Goal: Task Accomplishment & Management: Manage account settings

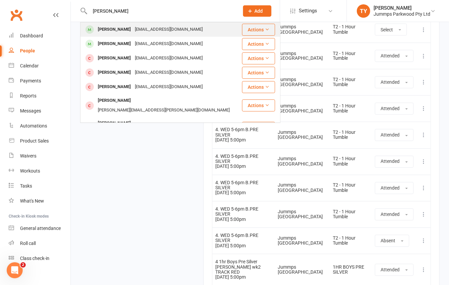
type input "[PERSON_NAME]"
click at [142, 28] on div "[EMAIL_ADDRESS][DOMAIN_NAME]" at bounding box center [169, 30] width 72 height 10
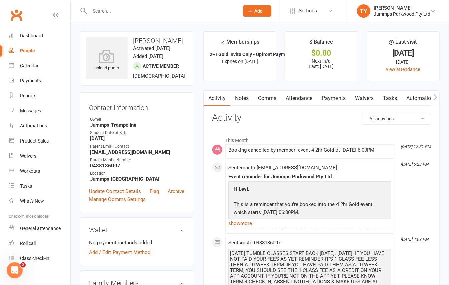
click at [309, 95] on link "Attendance" at bounding box center [299, 98] width 36 height 15
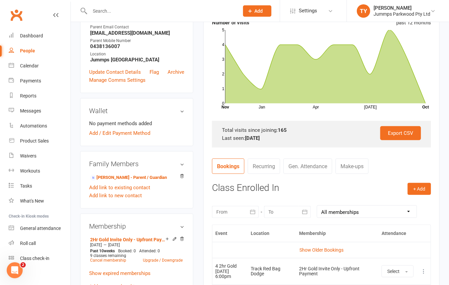
scroll to position [134, 0]
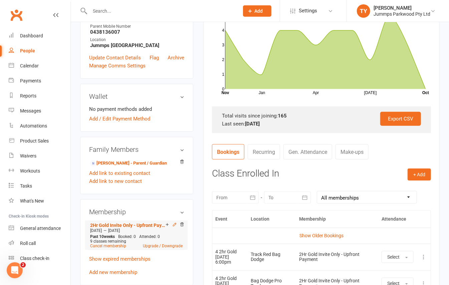
click at [175, 227] on icon at bounding box center [174, 224] width 5 height 5
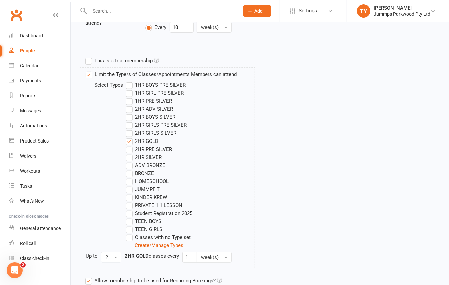
scroll to position [222, 0]
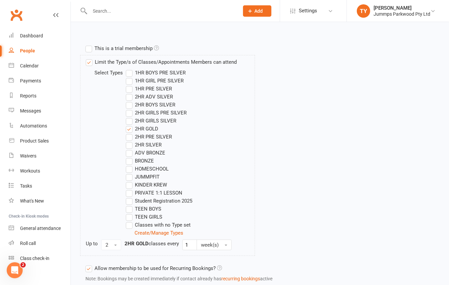
click at [133, 98] on label "2HR ADV SILVER" at bounding box center [149, 97] width 47 height 8
click at [130, 93] on input "2HR ADV SILVER" at bounding box center [128, 93] width 4 height 0
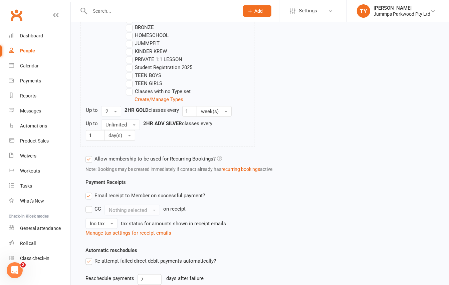
scroll to position [466, 0]
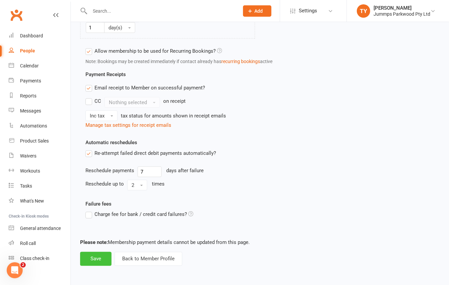
click at [91, 264] on button "Save" at bounding box center [95, 259] width 31 height 14
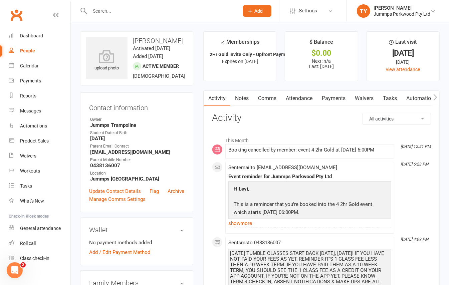
click at [306, 99] on link "Attendance" at bounding box center [299, 98] width 36 height 15
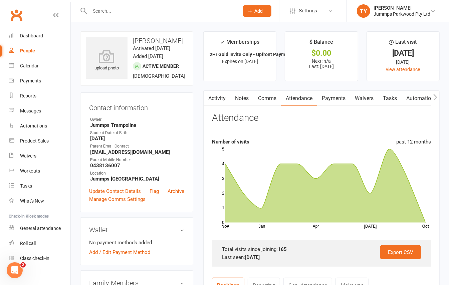
click at [109, 7] on input "text" at bounding box center [161, 10] width 147 height 9
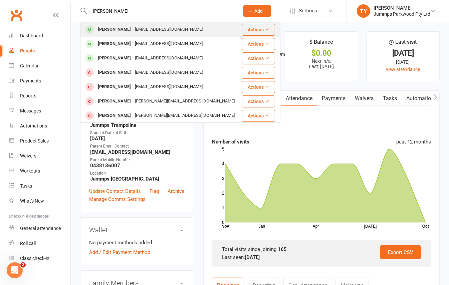
type input "vaughn"
click at [126, 28] on div "Vaughn Hickey" at bounding box center [114, 30] width 37 height 10
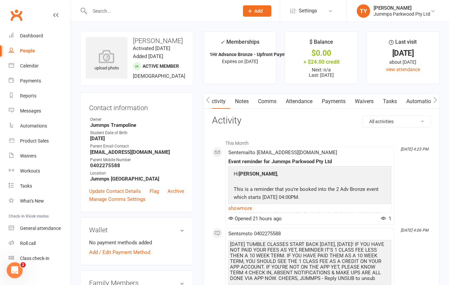
click at [307, 99] on link "Attendance" at bounding box center [299, 101] width 36 height 15
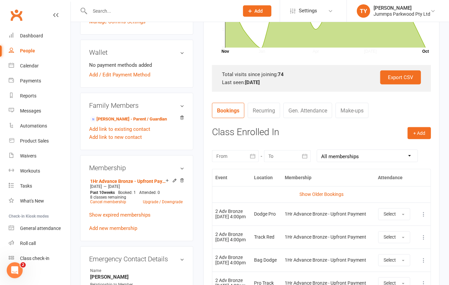
scroll to position [178, 0]
click at [398, 217] on button "Select" at bounding box center [394, 214] width 32 height 12
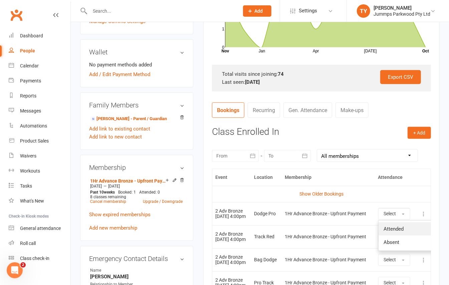
click at [392, 229] on span "Attended" at bounding box center [394, 229] width 20 height 6
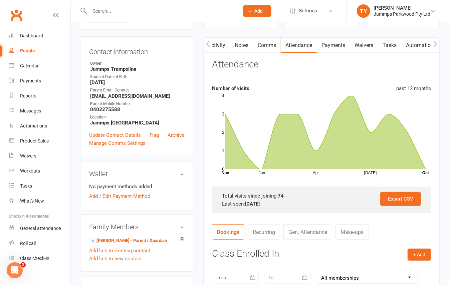
scroll to position [0, 0]
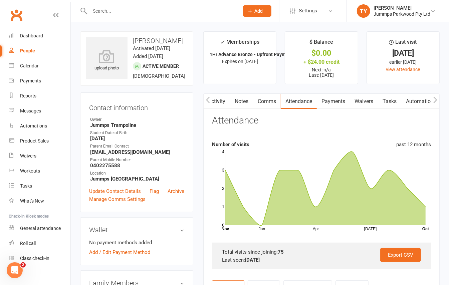
click at [329, 100] on link "Payments" at bounding box center [333, 101] width 33 height 15
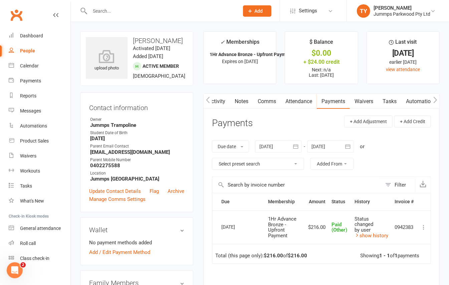
click at [138, 13] on input "text" at bounding box center [161, 10] width 147 height 9
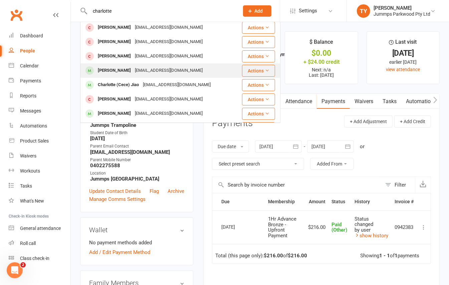
scroll to position [44, 0]
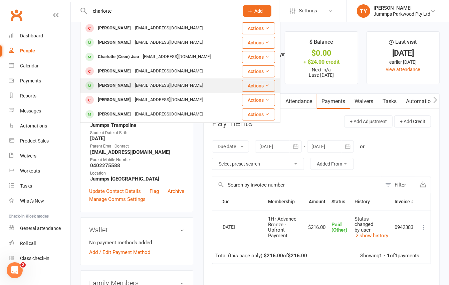
type input "charlotte"
click at [141, 83] on div "kellycormack19@gmail.com" at bounding box center [169, 86] width 72 height 10
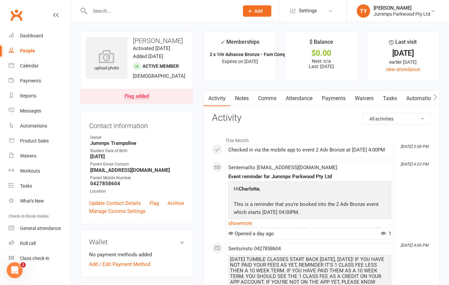
click at [303, 96] on link "Attendance" at bounding box center [299, 98] width 36 height 15
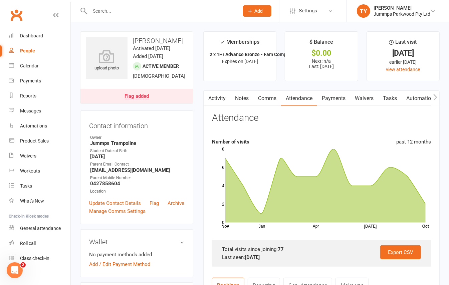
click at [114, 12] on input "text" at bounding box center [161, 10] width 147 height 9
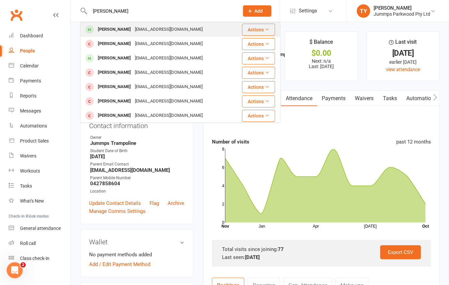
type input "leo f"
click at [114, 30] on div "Leo Filinykh" at bounding box center [114, 30] width 37 height 10
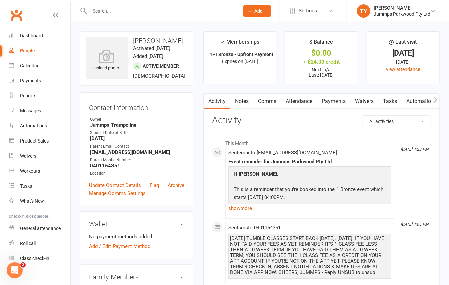
click at [292, 104] on link "Attendance" at bounding box center [299, 101] width 36 height 15
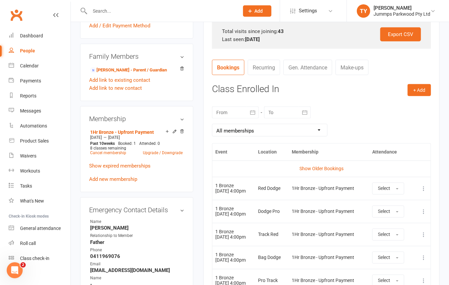
scroll to position [267, 0]
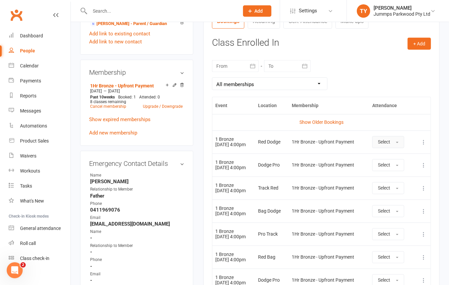
click at [390, 140] on span "Select" at bounding box center [384, 141] width 12 height 5
click at [391, 157] on span "Attended" at bounding box center [388, 157] width 20 height 6
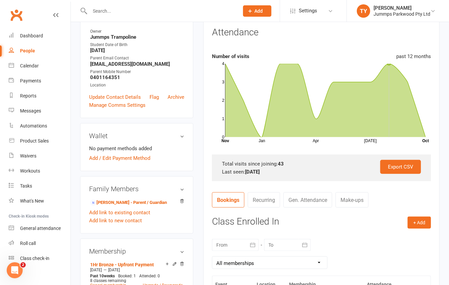
scroll to position [44, 0]
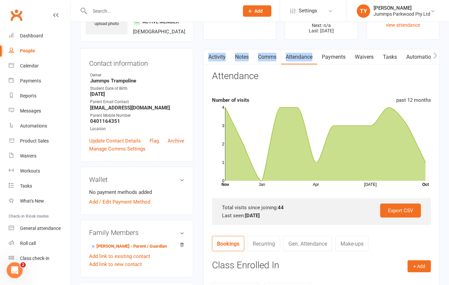
drag, startPoint x: 334, startPoint y: 48, endPoint x: 330, endPoint y: 60, distance: 12.6
click at [330, 60] on link "Payments" at bounding box center [333, 56] width 33 height 15
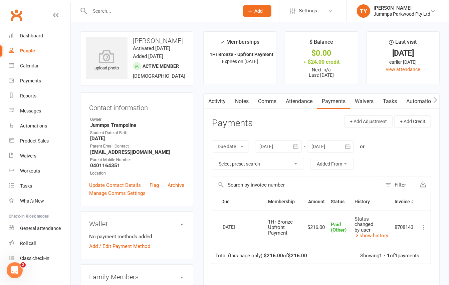
click at [130, 10] on input "text" at bounding box center [161, 10] width 147 height 9
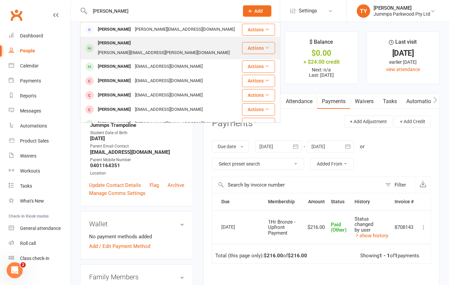
type input "levina"
click at [128, 45] on div "Levina Anastesi" at bounding box center [114, 43] width 37 height 10
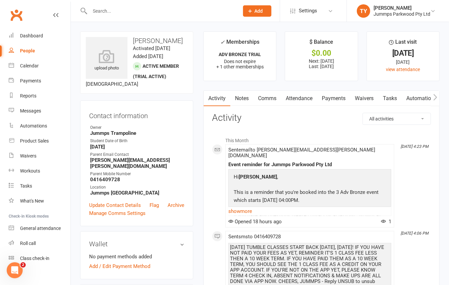
click at [302, 99] on link "Attendance" at bounding box center [299, 98] width 36 height 15
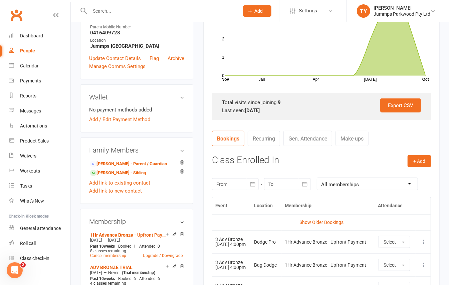
scroll to position [222, 0]
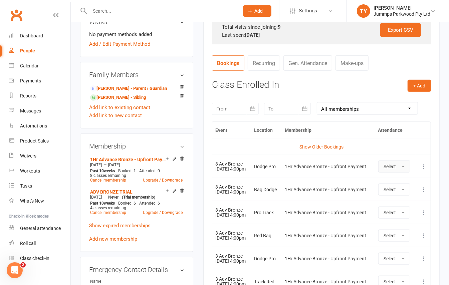
click at [405, 165] on button "Select" at bounding box center [394, 167] width 32 height 12
click at [401, 182] on span "Attended" at bounding box center [394, 182] width 20 height 6
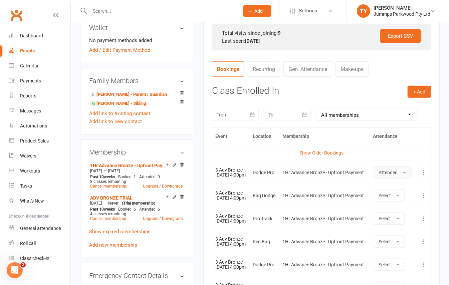
scroll to position [0, 0]
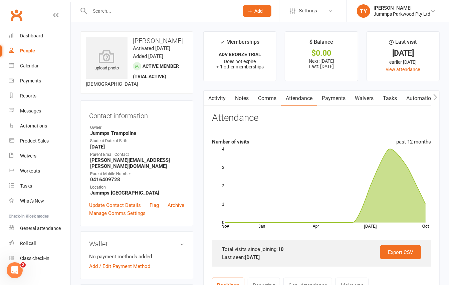
click at [333, 101] on link "Payments" at bounding box center [333, 98] width 33 height 15
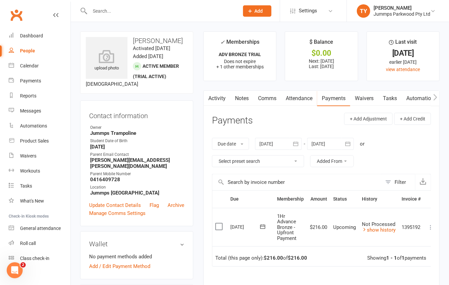
click at [124, 5] on div at bounding box center [157, 11] width 154 height 22
click at [121, 11] on input "text" at bounding box center [161, 10] width 147 height 9
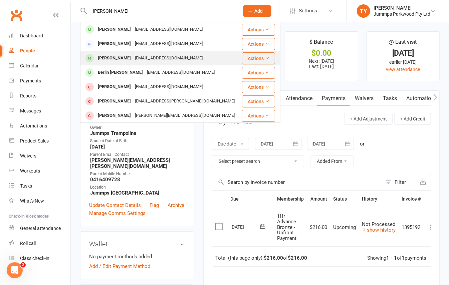
type input "mott"
click at [133, 57] on div "Pagenine@hotmail.com" at bounding box center [169, 58] width 72 height 10
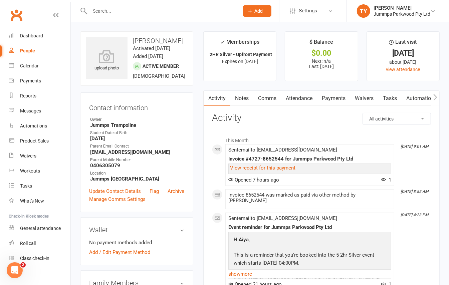
click at [294, 95] on link "Attendance" at bounding box center [299, 98] width 36 height 15
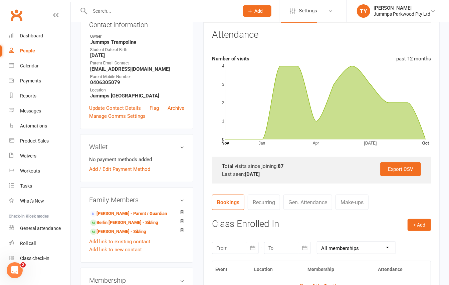
scroll to position [178, 0]
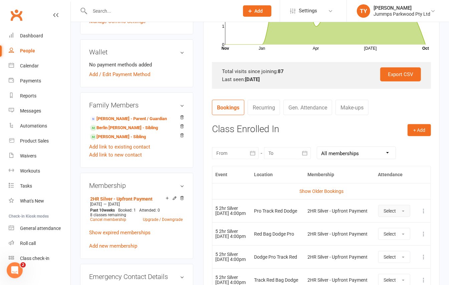
click at [404, 209] on button "Select" at bounding box center [394, 211] width 32 height 12
click at [389, 226] on span "Attended" at bounding box center [394, 226] width 20 height 6
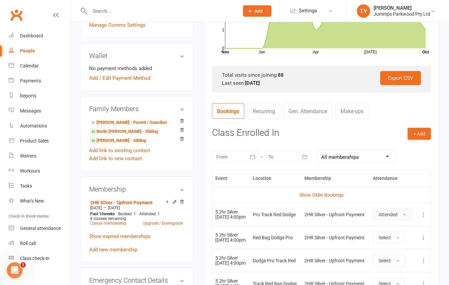
scroll to position [0, 0]
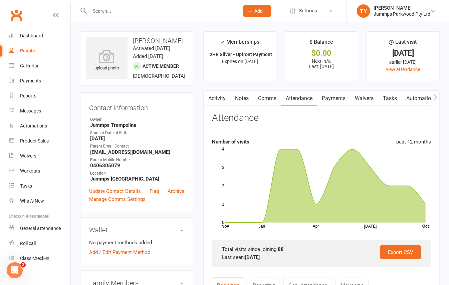
click at [112, 11] on input "text" at bounding box center [161, 10] width 147 height 9
click at [116, 11] on input "text" at bounding box center [161, 10] width 147 height 9
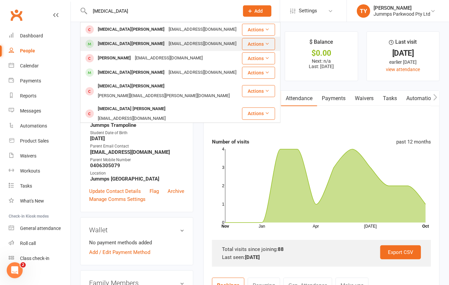
type input "skyla"
click at [167, 44] on div "Lytesha17@mail.com" at bounding box center [203, 44] width 72 height 10
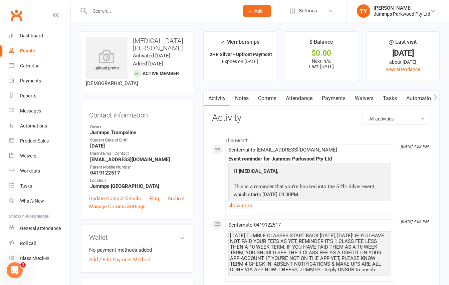
click at [304, 98] on link "Attendance" at bounding box center [299, 98] width 36 height 15
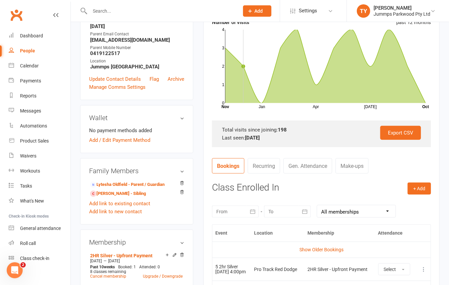
scroll to position [138, 0]
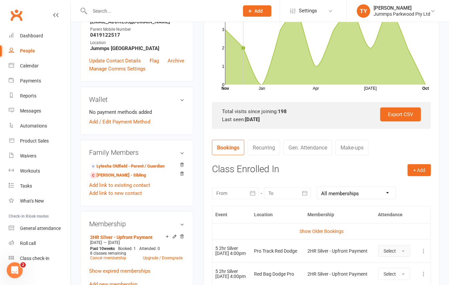
click at [396, 251] on span "Select" at bounding box center [390, 250] width 12 height 5
click at [393, 264] on span "Attended" at bounding box center [394, 266] width 20 height 6
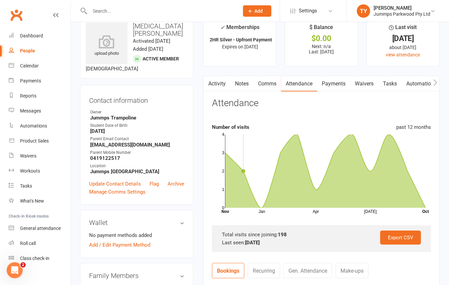
scroll to position [0, 0]
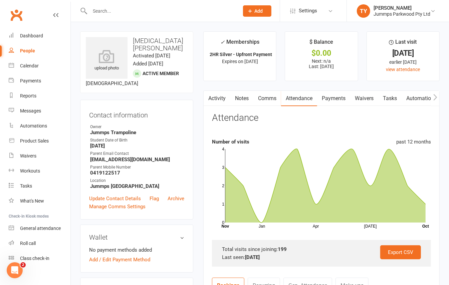
click at [330, 101] on link "Payments" at bounding box center [333, 98] width 33 height 15
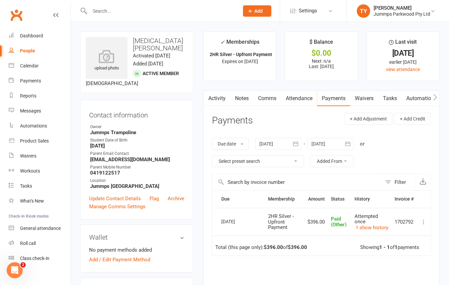
click at [299, 100] on link "Attendance" at bounding box center [299, 98] width 36 height 15
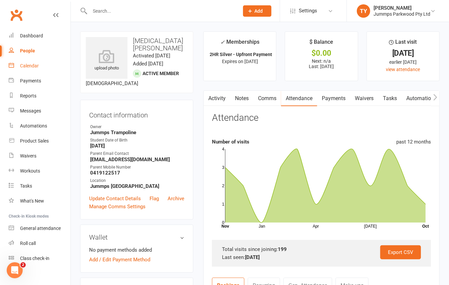
click at [34, 66] on div "Calendar" at bounding box center [29, 65] width 19 height 5
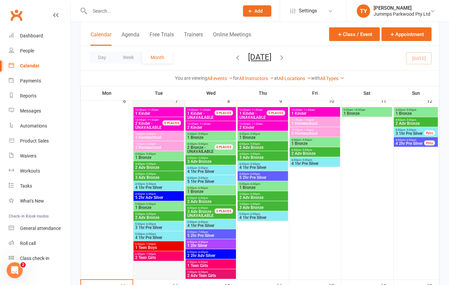
scroll to position [89, 0]
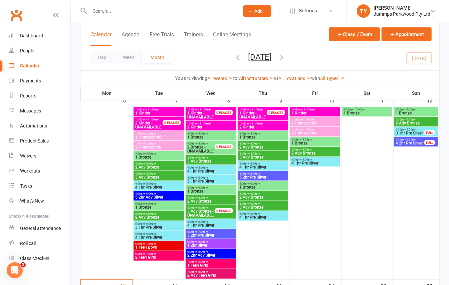
click at [130, 7] on input "text" at bounding box center [161, 10] width 147 height 9
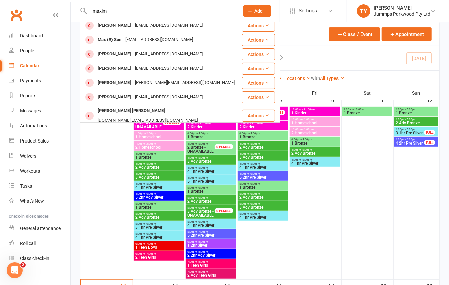
scroll to position [0, 0]
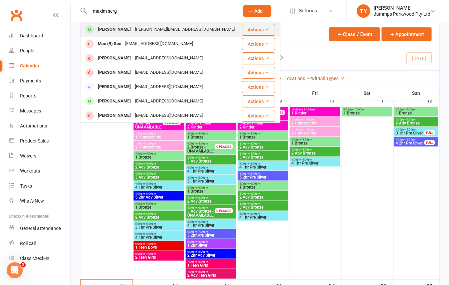
type input "maxim serg"
click at [148, 29] on div "inna.levkina@gmail.com" at bounding box center [185, 30] width 104 height 10
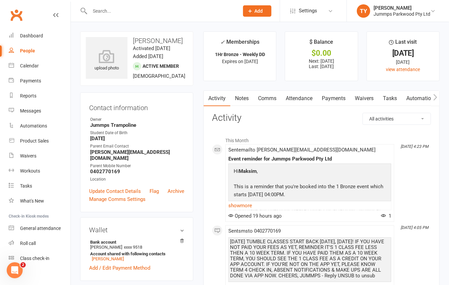
click at [297, 99] on link "Attendance" at bounding box center [299, 98] width 36 height 15
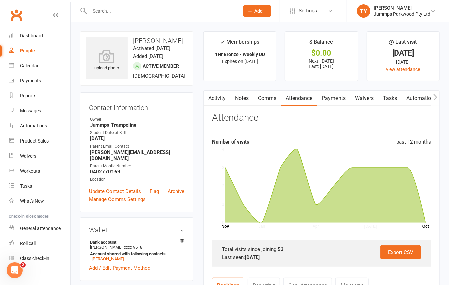
scroll to position [178, 0]
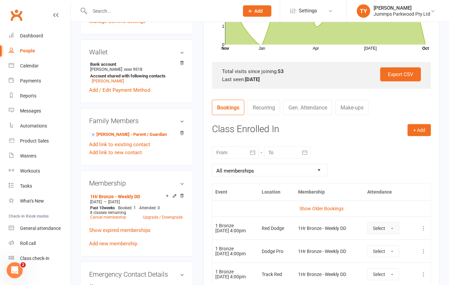
click at [385, 227] on span "Select" at bounding box center [379, 228] width 12 height 5
click at [389, 243] on span "Attended" at bounding box center [383, 243] width 20 height 6
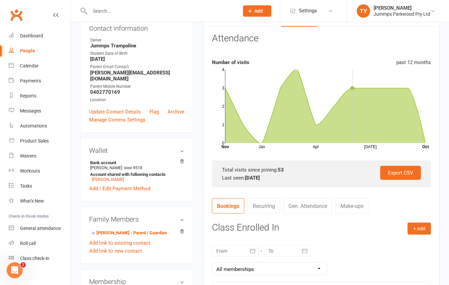
scroll to position [0, 0]
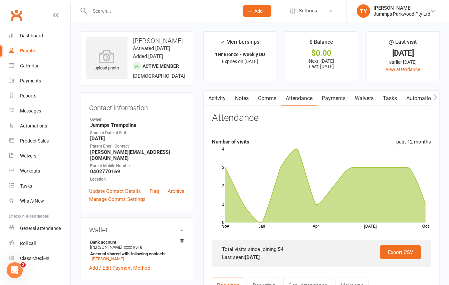
click at [340, 97] on link "Payments" at bounding box center [333, 98] width 33 height 15
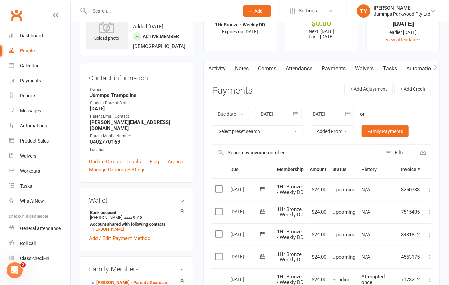
scroll to position [44, 0]
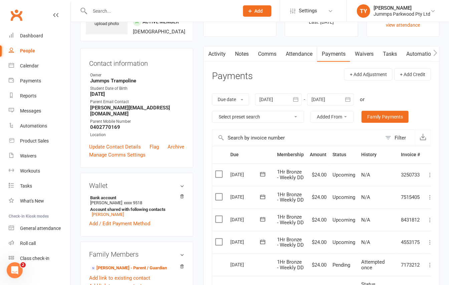
click at [101, 15] on input "text" at bounding box center [161, 10] width 147 height 9
click at [103, 12] on input "text" at bounding box center [161, 10] width 147 height 9
click at [114, 10] on input "text" at bounding box center [161, 10] width 147 height 9
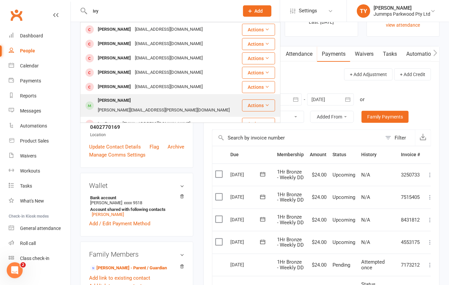
type input "ivy"
click at [110, 100] on div "Ivy Abedian" at bounding box center [114, 101] width 37 height 10
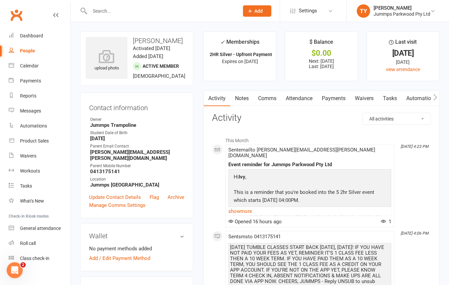
click at [308, 96] on link "Attendance" at bounding box center [299, 98] width 36 height 15
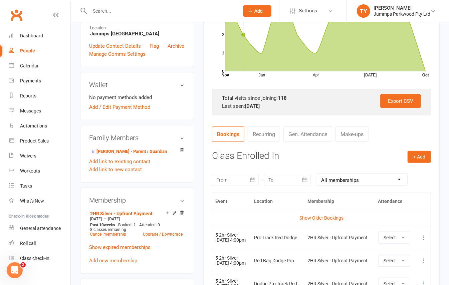
scroll to position [157, 0]
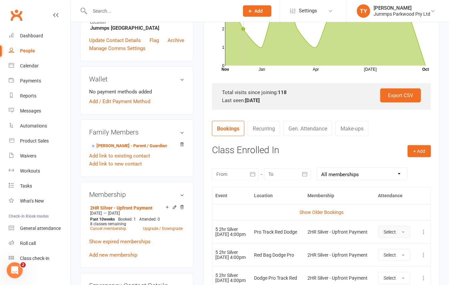
click at [400, 231] on button "Select" at bounding box center [394, 232] width 32 height 12
click at [396, 249] on span "Attended" at bounding box center [394, 247] width 20 height 6
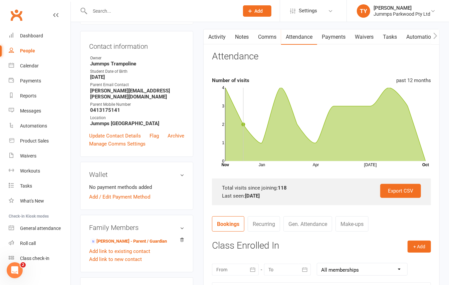
scroll to position [0, 0]
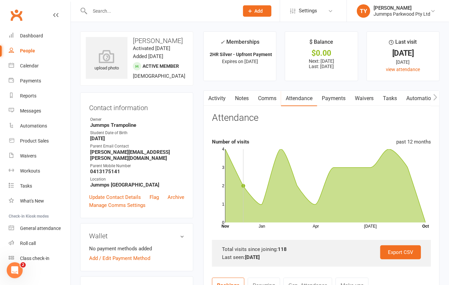
click at [335, 97] on link "Payments" at bounding box center [333, 98] width 33 height 15
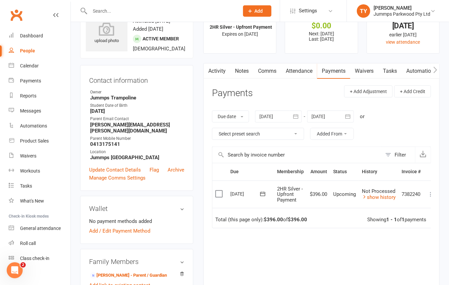
scroll to position [32, 0]
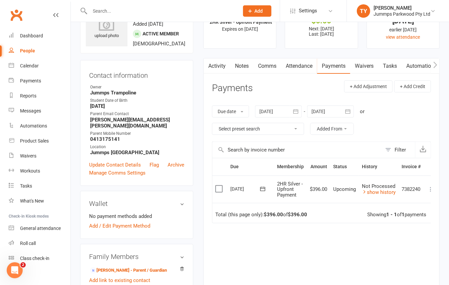
click at [308, 67] on link "Attendance" at bounding box center [299, 65] width 36 height 15
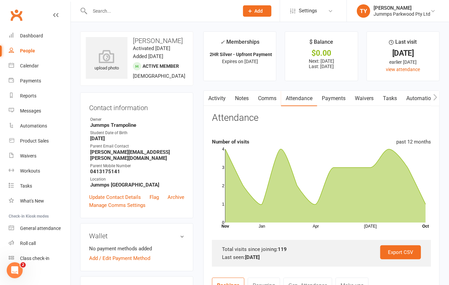
click at [112, 8] on input "text" at bounding box center [161, 10] width 147 height 9
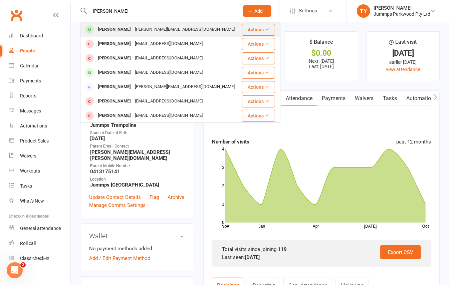
type input "zara vesco"
click at [120, 29] on div "Zara Vesco" at bounding box center [114, 30] width 37 height 10
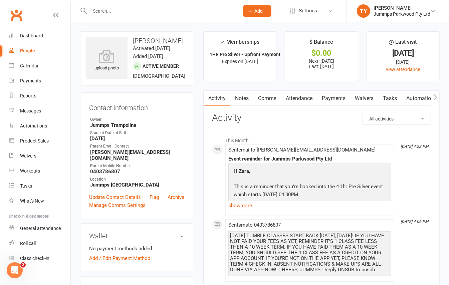
click at [309, 96] on link "Attendance" at bounding box center [299, 98] width 36 height 15
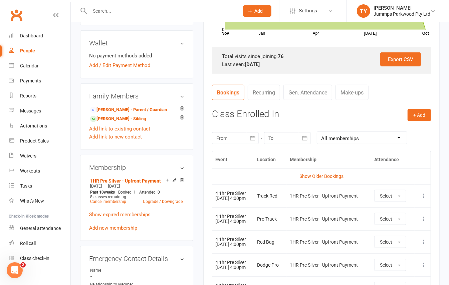
scroll to position [222, 0]
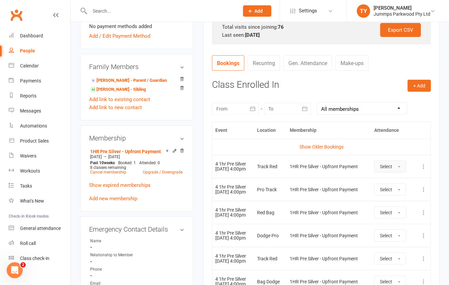
click at [392, 168] on span "Select" at bounding box center [386, 166] width 12 height 5
click at [391, 182] on span "Attended" at bounding box center [390, 182] width 20 height 6
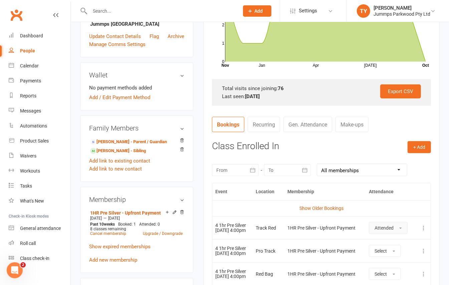
scroll to position [0, 0]
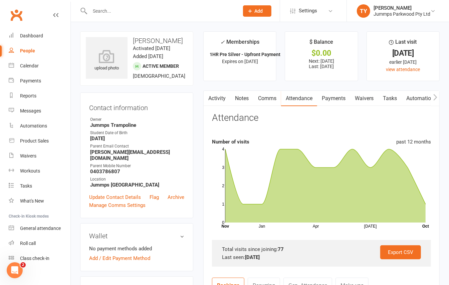
click at [328, 100] on link "Payments" at bounding box center [333, 98] width 33 height 15
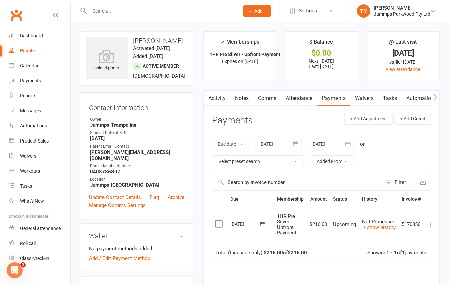
click at [298, 98] on link "Attendance" at bounding box center [299, 98] width 36 height 15
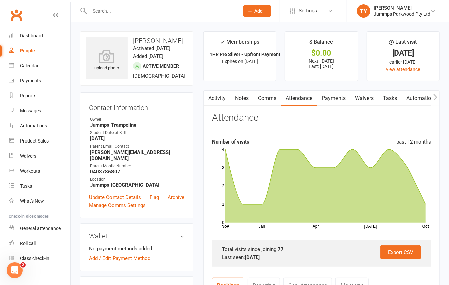
click at [342, 95] on link "Payments" at bounding box center [333, 98] width 33 height 15
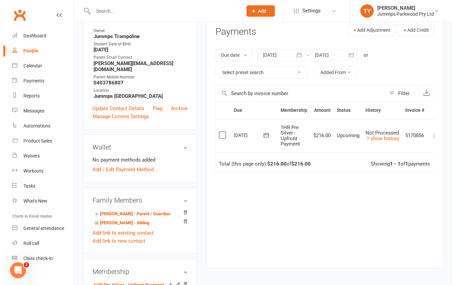
scroll to position [0, 9]
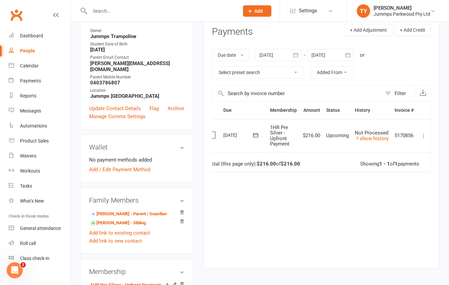
click at [422, 138] on icon at bounding box center [423, 136] width 7 height 7
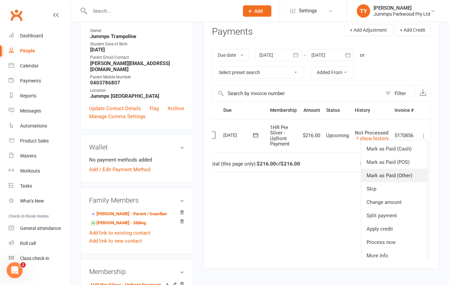
click at [398, 176] on link "Mark as Paid (Other)" at bounding box center [394, 175] width 66 height 13
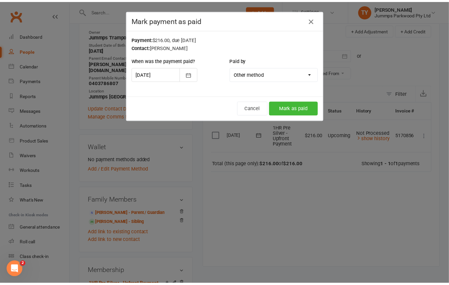
scroll to position [0, 5]
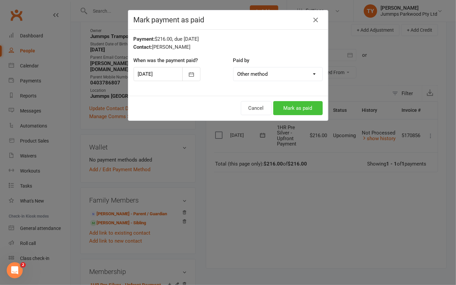
click at [294, 111] on button "Mark as paid" at bounding box center [297, 108] width 49 height 14
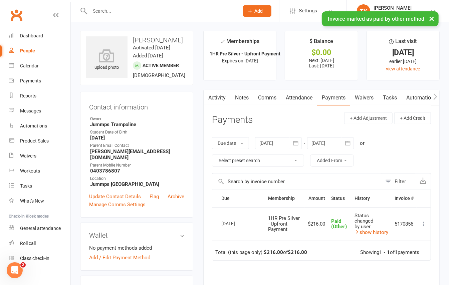
scroll to position [0, 0]
click at [434, 96] on icon "button" at bounding box center [435, 97] width 4 height 7
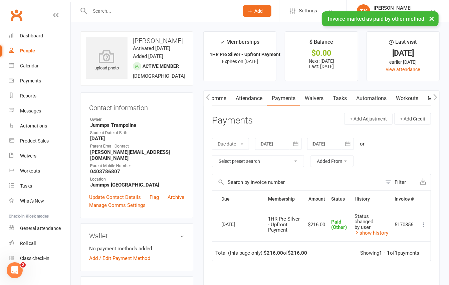
click at [433, 96] on icon "button" at bounding box center [435, 97] width 4 height 7
click at [433, 96] on button "button" at bounding box center [435, 98] width 8 height 15
click at [432, 96] on button "button" at bounding box center [435, 98] width 8 height 15
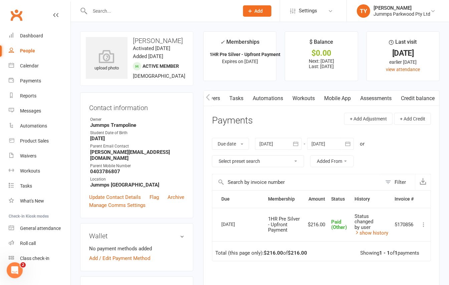
click at [419, 97] on link "Credit balance" at bounding box center [417, 98] width 43 height 15
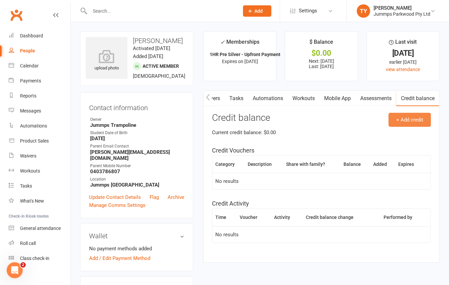
click at [404, 122] on button "+ Add credit" at bounding box center [410, 120] width 42 height 14
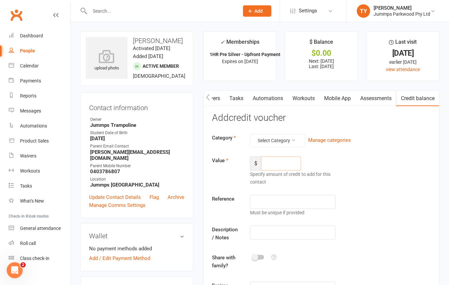
click at [279, 170] on input "number" at bounding box center [281, 164] width 40 height 14
type input "24"
click at [289, 142] on button "Select Category" at bounding box center [277, 140] width 55 height 13
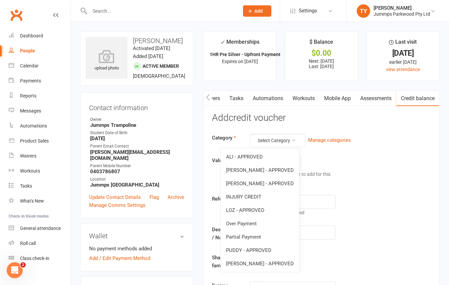
click at [261, 268] on link "[PERSON_NAME] - APPROVED" at bounding box center [260, 263] width 78 height 13
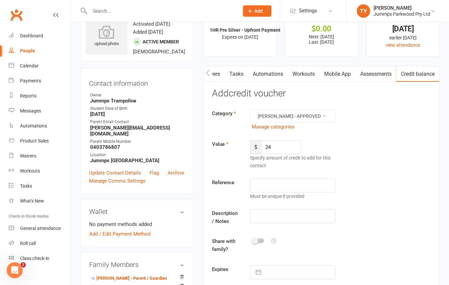
scroll to position [44, 0]
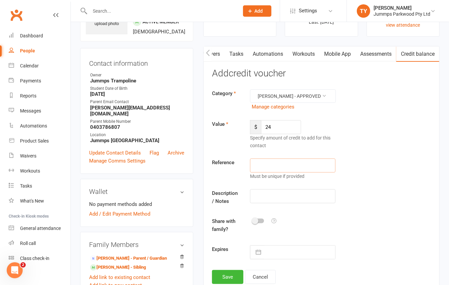
click at [262, 159] on input "text" at bounding box center [292, 166] width 85 height 14
click at [265, 190] on input "text" at bounding box center [292, 196] width 85 height 14
type input "Monday over payment, public holiday t4 2025"
click at [234, 270] on button "Save" at bounding box center [227, 277] width 31 height 14
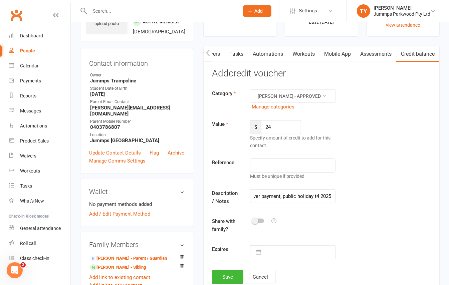
scroll to position [0, 0]
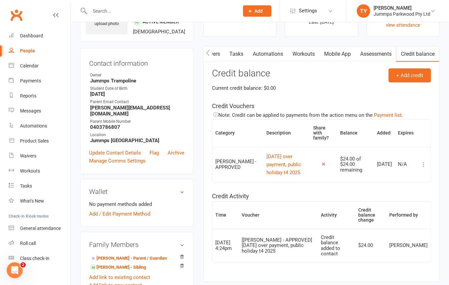
click at [175, 12] on input "text" at bounding box center [161, 10] width 147 height 9
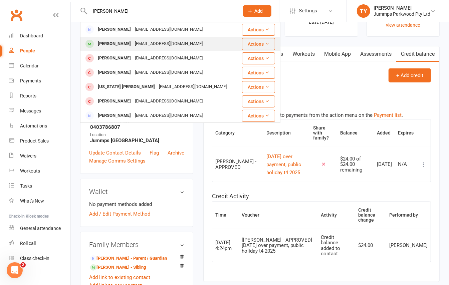
type input "foley"
click at [150, 41] on div "[EMAIL_ADDRESS][DOMAIN_NAME]" at bounding box center [169, 44] width 72 height 10
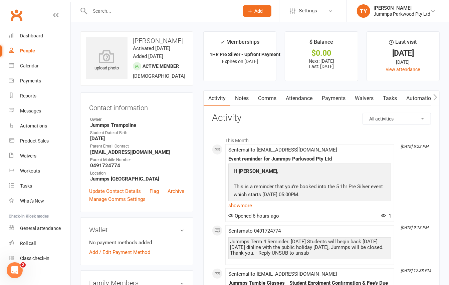
drag, startPoint x: 350, startPoint y: 100, endPoint x: 346, endPoint y: 100, distance: 4.0
click at [348, 100] on link "Payments" at bounding box center [333, 98] width 33 height 15
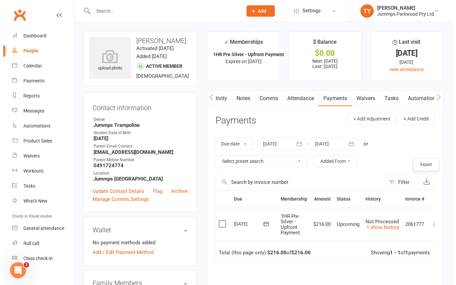
scroll to position [0, 9]
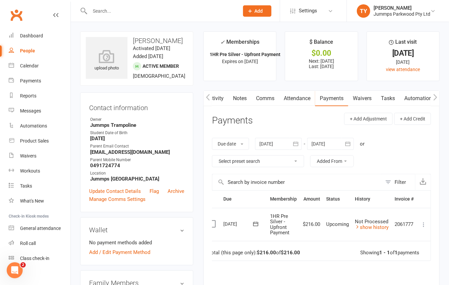
click at [423, 224] on icon at bounding box center [423, 224] width 7 height 7
click at [397, 264] on link "Mark as Paid (Other)" at bounding box center [394, 264] width 66 height 13
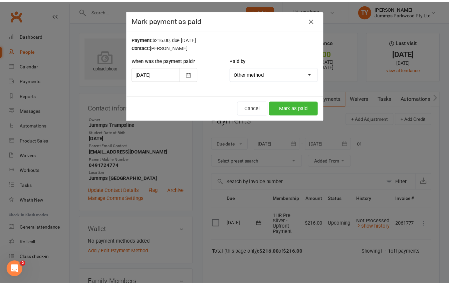
scroll to position [0, 5]
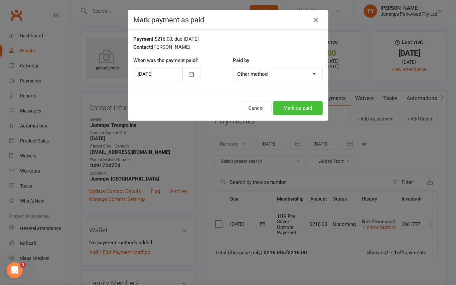
click at [309, 108] on button "Mark as paid" at bounding box center [297, 108] width 49 height 14
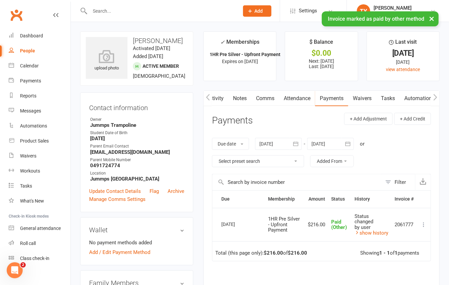
scroll to position [0, 0]
click at [438, 97] on button "button" at bounding box center [435, 98] width 8 height 15
click at [435, 97] on icon "button" at bounding box center [435, 97] width 4 height 7
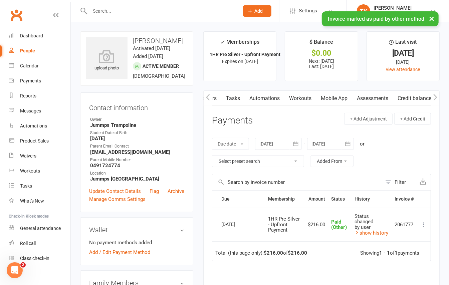
click at [435, 97] on icon "button" at bounding box center [435, 97] width 4 height 7
click at [417, 100] on link "Credit balance" at bounding box center [417, 98] width 43 height 15
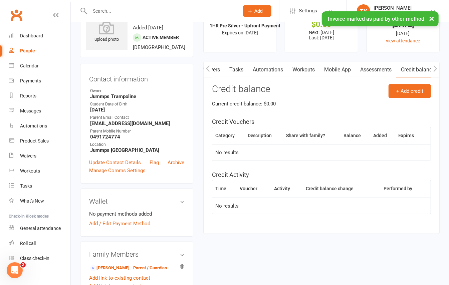
scroll to position [44, 0]
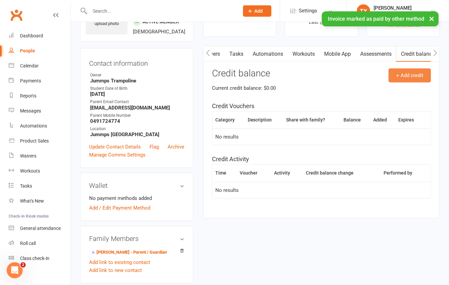
click at [408, 75] on button "+ Add credit" at bounding box center [410, 75] width 42 height 14
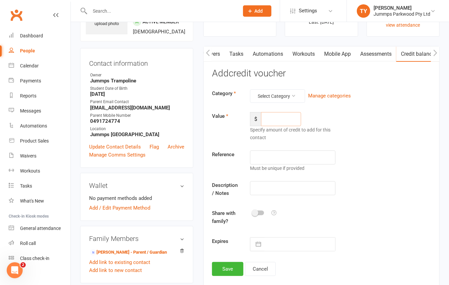
click at [275, 124] on input "number" at bounding box center [281, 119] width 40 height 14
type input "24"
click at [284, 98] on button "Select Category" at bounding box center [277, 95] width 55 height 13
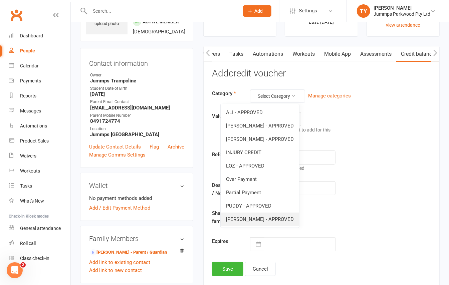
click at [256, 221] on link "[PERSON_NAME] - APPROVED" at bounding box center [260, 219] width 78 height 13
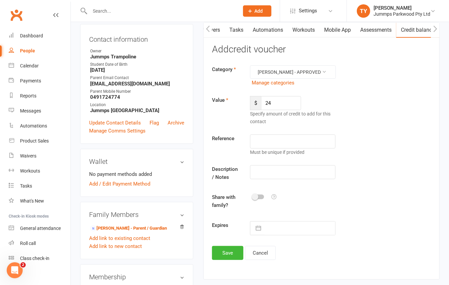
scroll to position [89, 0]
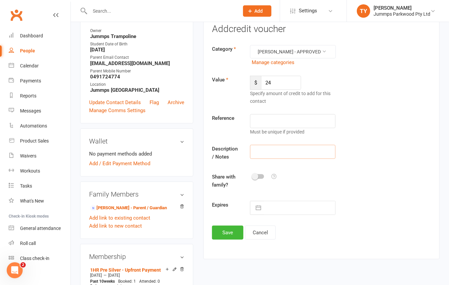
click at [268, 145] on input "text" at bounding box center [292, 152] width 85 height 14
type input "over payment public holiday t4 2025"
click at [234, 226] on button "Save" at bounding box center [227, 233] width 31 height 14
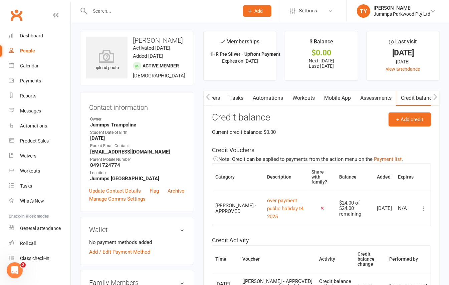
scroll to position [0, 0]
click at [108, 10] on input "text" at bounding box center [161, 10] width 147 height 9
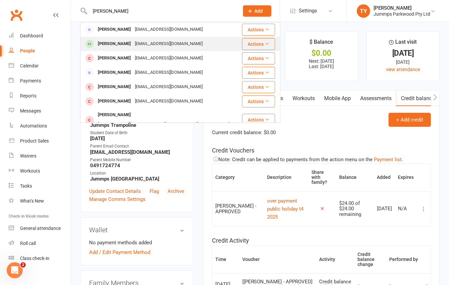
type input "walsh"
click at [108, 42] on div "Grace Walsh" at bounding box center [114, 44] width 37 height 10
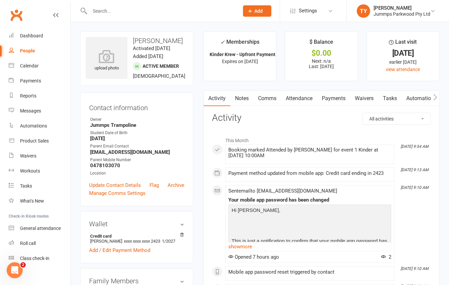
click at [306, 99] on link "Attendance" at bounding box center [299, 98] width 36 height 15
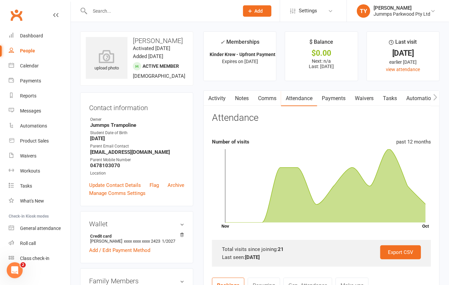
click at [334, 97] on link "Payments" at bounding box center [333, 98] width 33 height 15
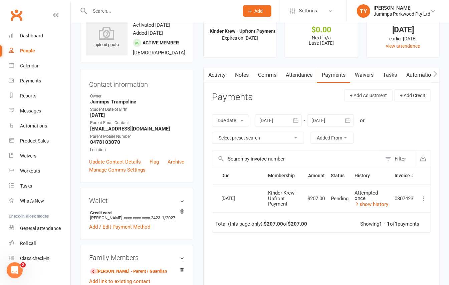
scroll to position [44, 0]
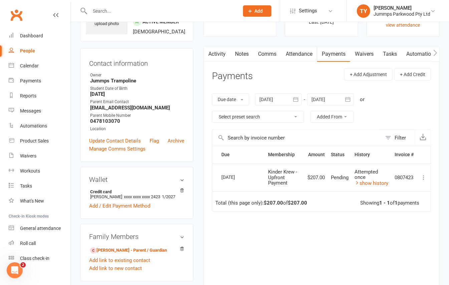
click at [422, 179] on icon at bounding box center [423, 177] width 7 height 7
click at [425, 179] on icon at bounding box center [423, 177] width 7 height 7
click at [423, 177] on icon at bounding box center [423, 177] width 7 height 7
drag, startPoint x: 333, startPoint y: 223, endPoint x: 329, endPoint y: 234, distance: 11.1
click at [333, 229] on div "Due Contact Membership Amount Status History Invoice # Select this 13 Oct 2025 …" at bounding box center [321, 222] width 219 height 152
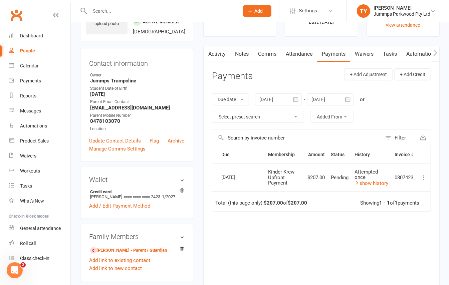
click at [424, 178] on icon at bounding box center [423, 177] width 7 height 7
click at [369, 250] on div "Due Contact Membership Amount Status History Invoice # Select this 13 Oct 2025 …" at bounding box center [321, 222] width 219 height 152
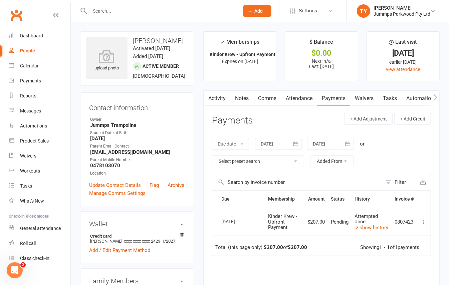
click at [421, 225] on icon at bounding box center [423, 222] width 7 height 7
click at [440, 200] on main "✓ Memberships Kinder Krew - Upfront Payment Expires on 14th December, 2025 $ Ba…" at bounding box center [321, 195] width 246 height 328
click at [290, 93] on link "Attendance" at bounding box center [299, 98] width 36 height 15
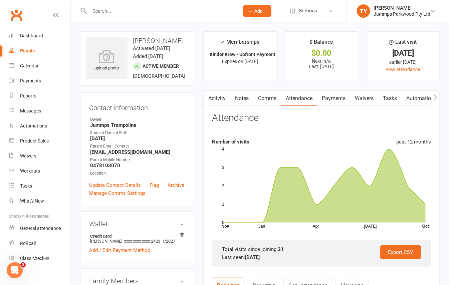
click at [334, 99] on link "Payments" at bounding box center [333, 98] width 33 height 15
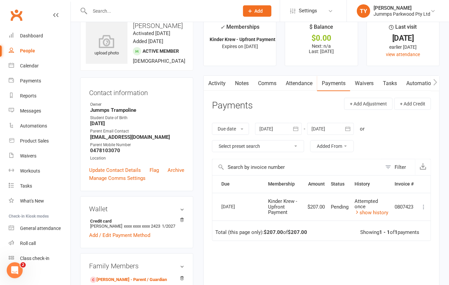
scroll to position [19, 0]
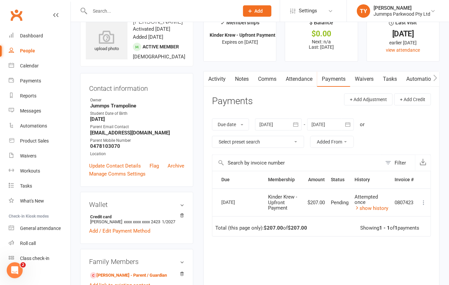
click at [421, 206] on icon at bounding box center [423, 202] width 7 height 7
click at [439, 197] on div "Activity Notes Comms Attendance Payments Waivers Tasks Automations Workouts Mob…" at bounding box center [321, 202] width 236 height 262
click at [369, 209] on link "show history" at bounding box center [372, 208] width 34 height 6
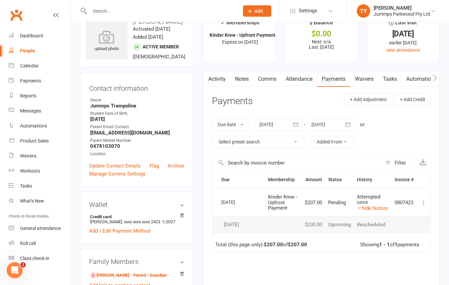
click at [422, 203] on icon at bounding box center [423, 202] width 7 height 7
click at [291, 245] on strong "$207.00" at bounding box center [297, 245] width 19 height 6
click at [299, 78] on link "Attendance" at bounding box center [299, 78] width 36 height 15
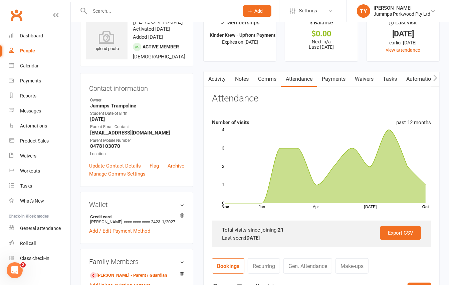
click at [332, 76] on link "Payments" at bounding box center [333, 78] width 33 height 15
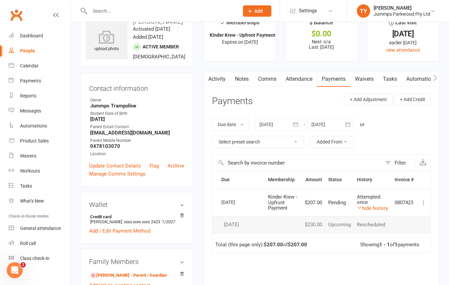
click at [422, 203] on icon at bounding box center [423, 202] width 7 height 7
click at [342, 256] on div "Due Contact Membership Amount Status History Invoice # Select this 13 Oct 2025 …" at bounding box center [321, 255] width 219 height 168
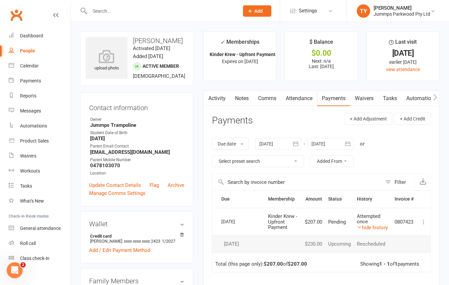
click at [289, 243] on td at bounding box center [283, 244] width 37 height 17
click at [423, 223] on icon at bounding box center [423, 222] width 7 height 7
click at [437, 225] on div "Activity Notes Comms Attendance Payments Waivers Tasks Automations Workouts Mob…" at bounding box center [321, 229] width 236 height 278
click at [300, 96] on link "Attendance" at bounding box center [299, 98] width 36 height 15
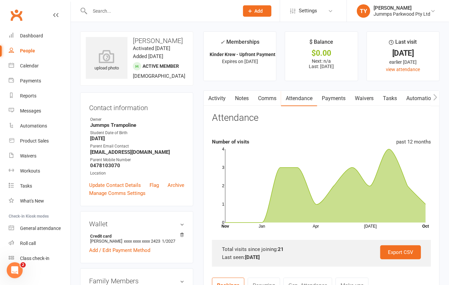
click at [326, 100] on link "Payments" at bounding box center [333, 98] width 33 height 15
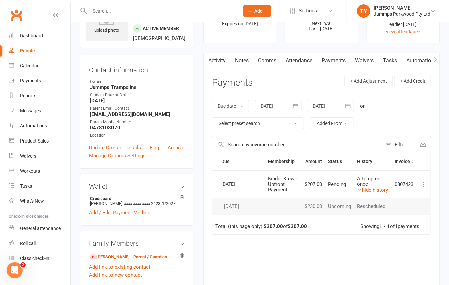
scroll to position [89, 0]
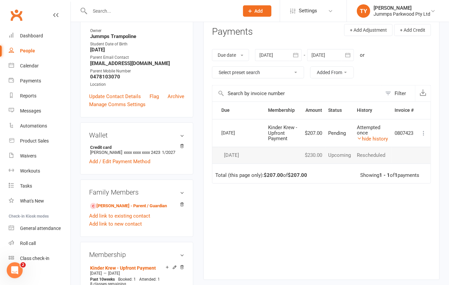
click at [421, 134] on icon at bounding box center [423, 133] width 7 height 7
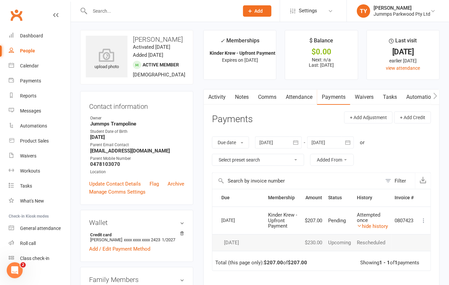
scroll to position [0, 0]
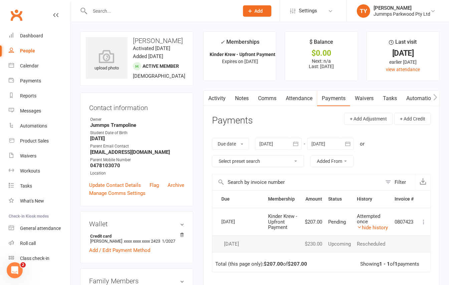
click at [425, 221] on icon at bounding box center [423, 222] width 7 height 7
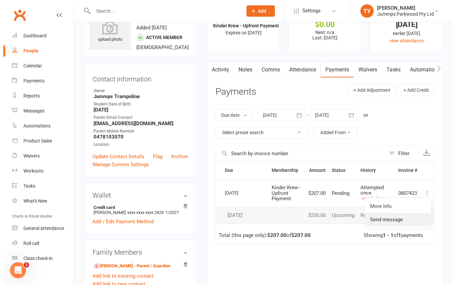
scroll to position [44, 0]
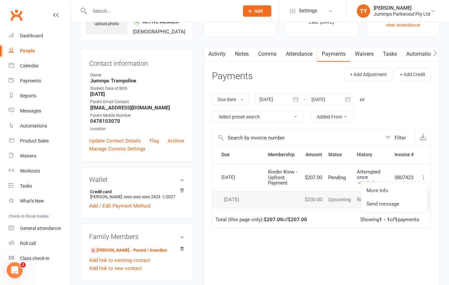
click at [361, 248] on div "Due Contact Membership Amount Status History Invoice # Select this 13 Oct 2025 …" at bounding box center [321, 230] width 219 height 168
click at [334, 198] on td "Upcoming" at bounding box center [340, 199] width 29 height 17
click at [306, 210] on table "Due Contact Membership Amount Status History Invoice # Select this 13 Oct 2025 …" at bounding box center [321, 187] width 219 height 82
click at [296, 203] on td at bounding box center [283, 199] width 37 height 17
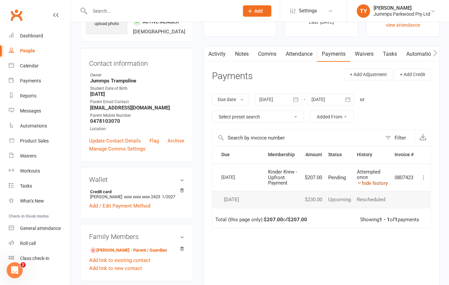
click at [369, 185] on link "hide history" at bounding box center [372, 183] width 31 height 6
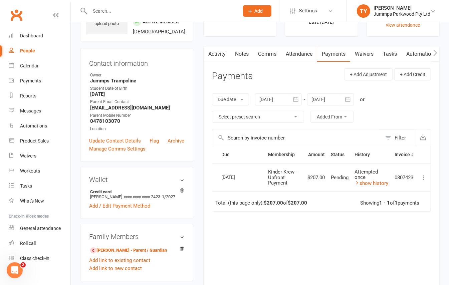
click at [422, 178] on icon at bounding box center [423, 177] width 7 height 7
click at [375, 190] on link "More Info" at bounding box center [394, 190] width 66 height 13
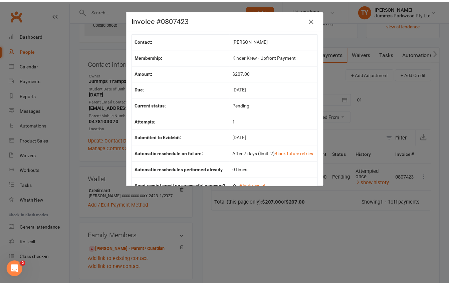
scroll to position [0, 0]
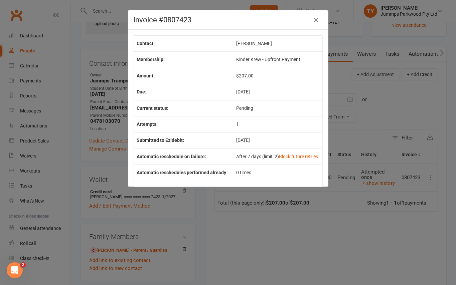
click at [312, 22] on icon "button" at bounding box center [316, 20] width 8 height 8
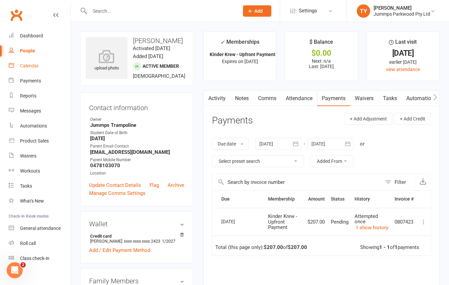
click at [35, 67] on div "Calendar" at bounding box center [29, 65] width 19 height 5
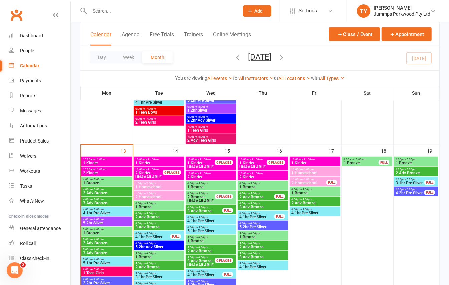
scroll to position [221, 0]
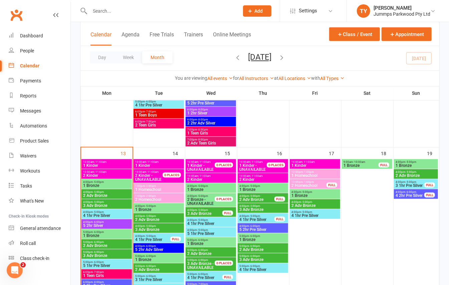
click at [112, 196] on span "2 Adv Bronze" at bounding box center [107, 196] width 48 height 4
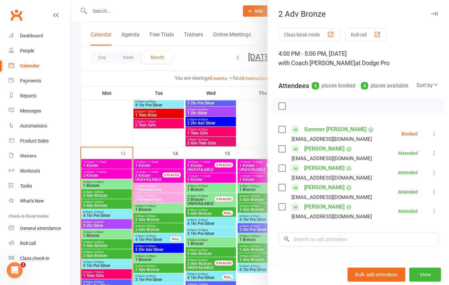
click at [154, 232] on div at bounding box center [260, 142] width 378 height 285
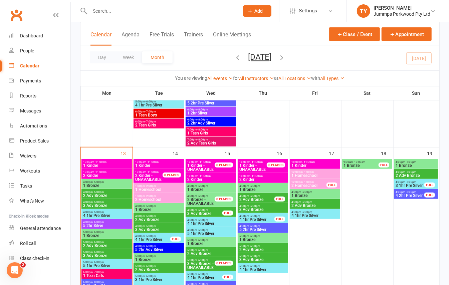
click at [154, 231] on span "3 Adv Bronze" at bounding box center [159, 230] width 48 height 4
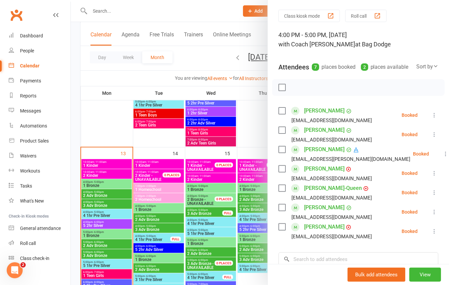
scroll to position [15, 0]
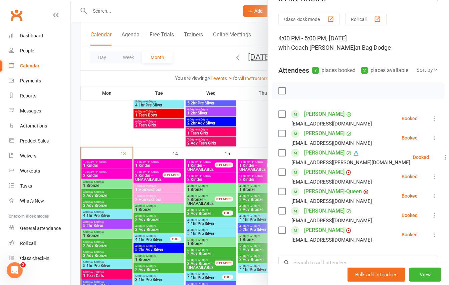
click at [109, 198] on div at bounding box center [260, 142] width 378 height 285
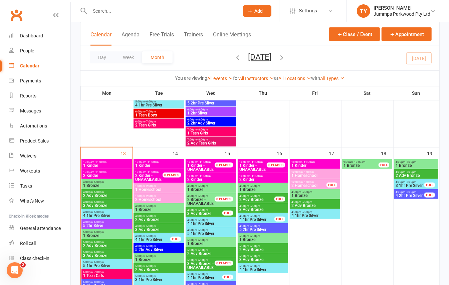
click at [112, 196] on span "2 Adv Bronze" at bounding box center [107, 196] width 48 height 4
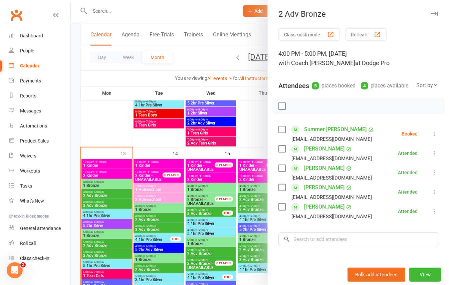
click at [73, 172] on div at bounding box center [260, 142] width 378 height 285
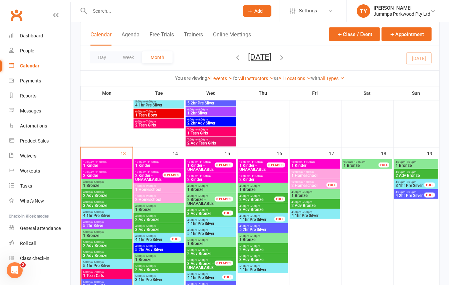
click at [164, 224] on div "4:00pm - 5:00pm 3 Adv Bronze" at bounding box center [159, 228] width 50 height 10
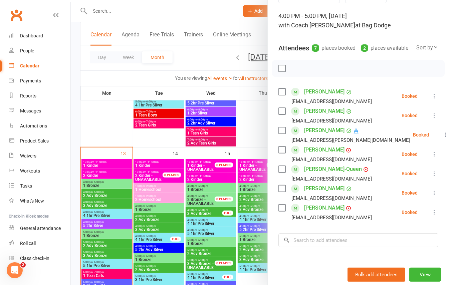
scroll to position [39, 0]
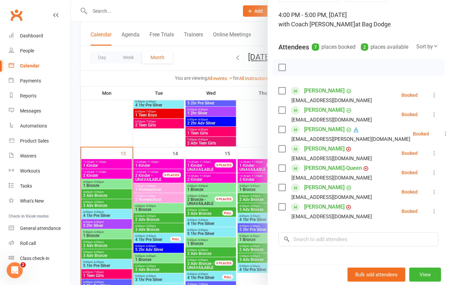
click at [164, 219] on div at bounding box center [260, 142] width 378 height 285
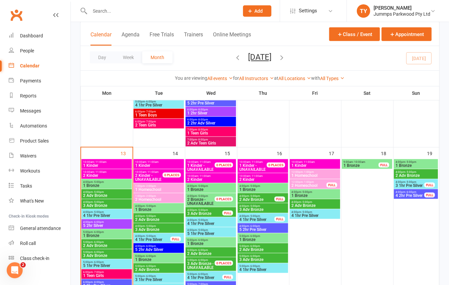
click at [168, 222] on div "4:00pm - 5:00pm 2 Adv Bronze" at bounding box center [159, 218] width 50 height 10
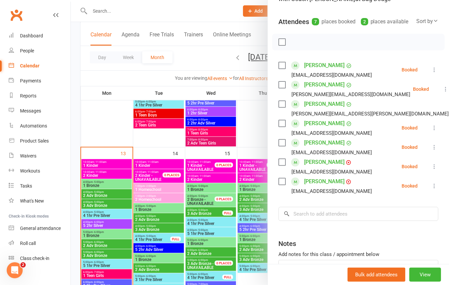
scroll to position [63, 0]
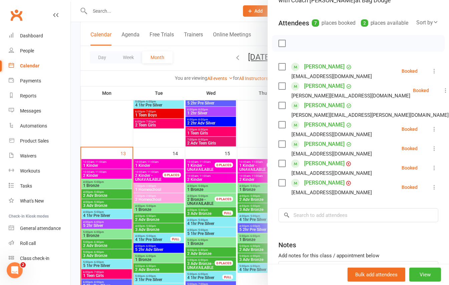
click at [431, 152] on icon at bounding box center [434, 148] width 7 height 7
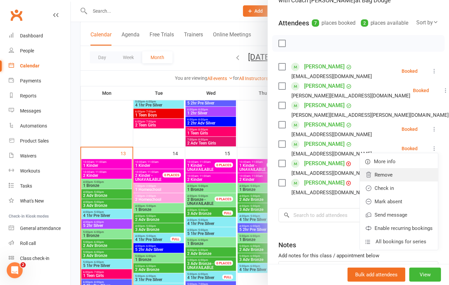
click at [373, 182] on link "Remove" at bounding box center [399, 174] width 78 height 13
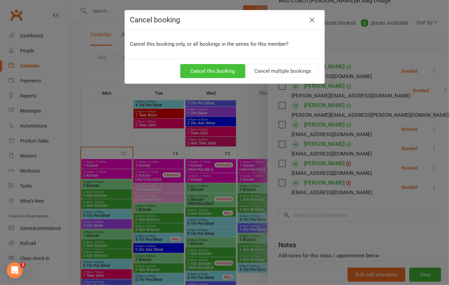
click at [211, 71] on button "Cancel this booking" at bounding box center [212, 71] width 65 height 14
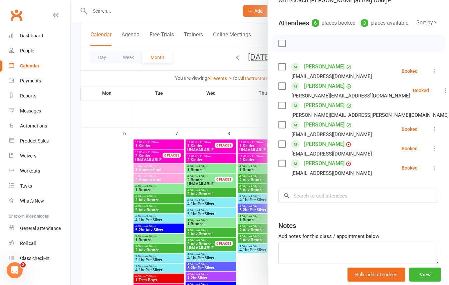
scroll to position [0, 0]
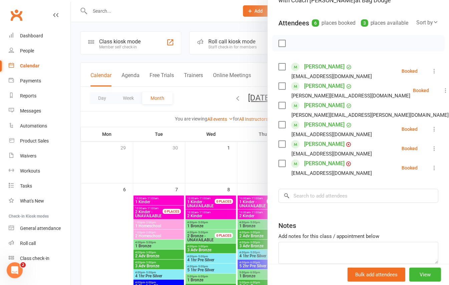
click at [31, 66] on div "Calendar" at bounding box center [29, 65] width 19 height 5
click at [155, 13] on div at bounding box center [260, 142] width 378 height 285
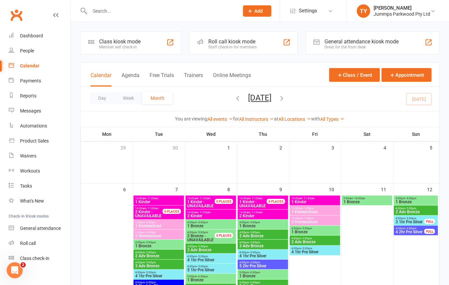
click at [163, 13] on input "text" at bounding box center [161, 10] width 147 height 9
click at [150, 10] on input "text" at bounding box center [161, 10] width 147 height 9
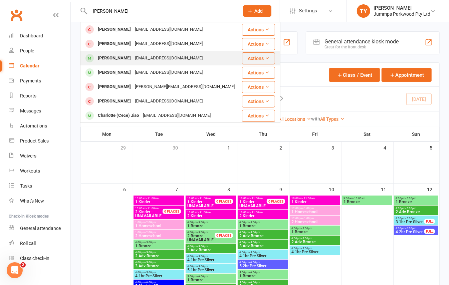
type input "charlotte mo"
click at [118, 59] on div "Charlotte Moore" at bounding box center [114, 58] width 37 height 10
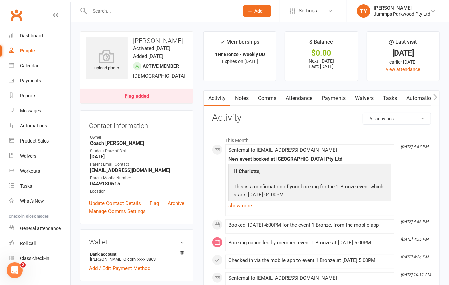
click at [302, 99] on link "Attendance" at bounding box center [299, 98] width 36 height 15
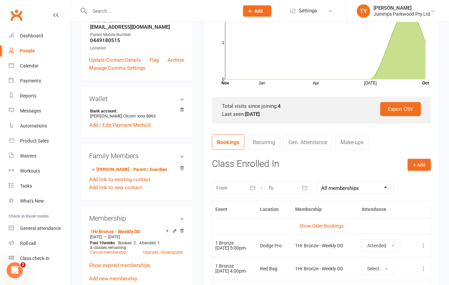
scroll to position [149, 0]
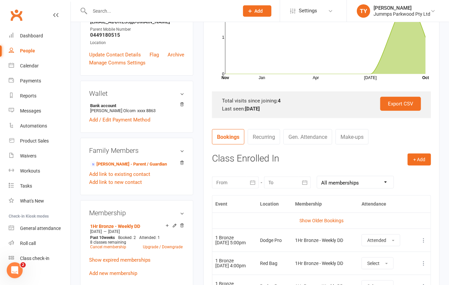
click at [122, 10] on input "text" at bounding box center [161, 10] width 147 height 9
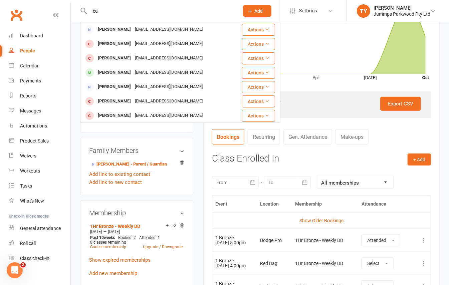
type input "c"
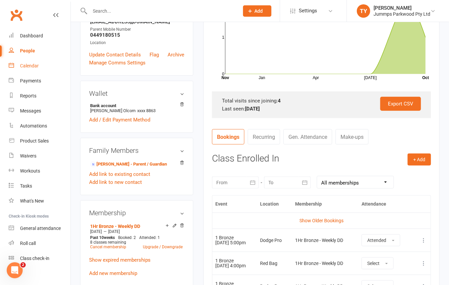
click at [36, 68] on link "Calendar" at bounding box center [40, 65] width 62 height 15
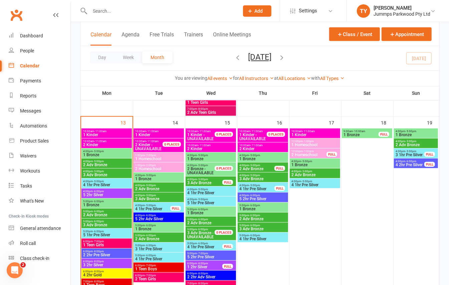
scroll to position [253, 0]
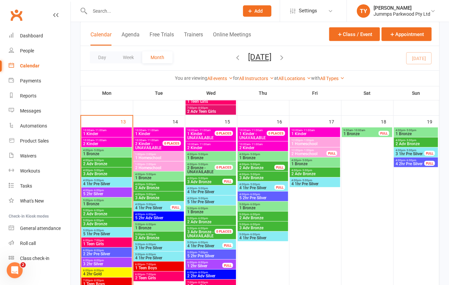
click at [98, 193] on span "5 2hr Silver" at bounding box center [107, 194] width 48 height 4
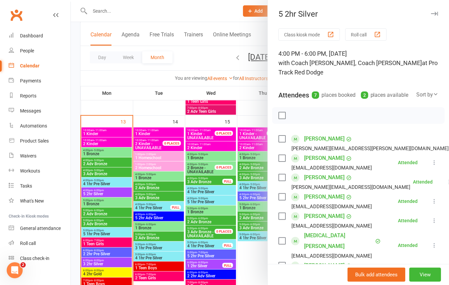
click at [103, 206] on div at bounding box center [260, 142] width 378 height 285
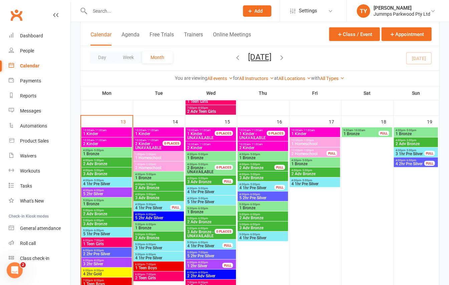
click at [102, 210] on span "- 6:00pm" at bounding box center [98, 210] width 11 height 3
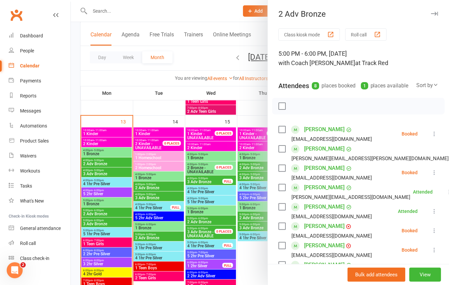
click at [106, 229] on div at bounding box center [260, 142] width 378 height 285
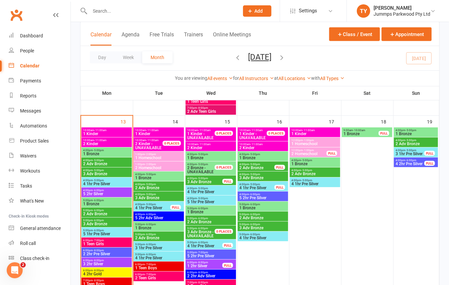
click at [104, 231] on span "5:00pm - 6:00pm" at bounding box center [107, 230] width 48 height 3
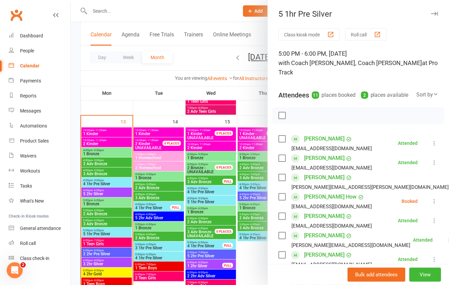
click at [79, 77] on div at bounding box center [260, 142] width 378 height 285
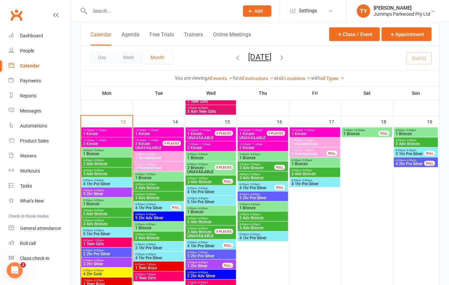
click at [116, 18] on div at bounding box center [157, 11] width 154 height 22
click at [118, 13] on input "text" at bounding box center [161, 10] width 147 height 9
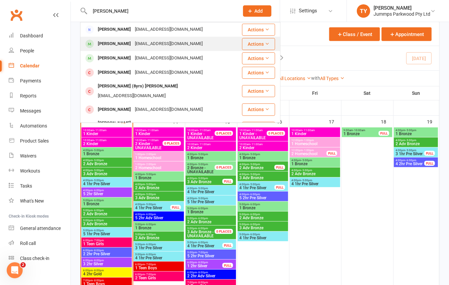
type input "soler"
click at [110, 44] on div "Olivia Soler" at bounding box center [114, 44] width 37 height 10
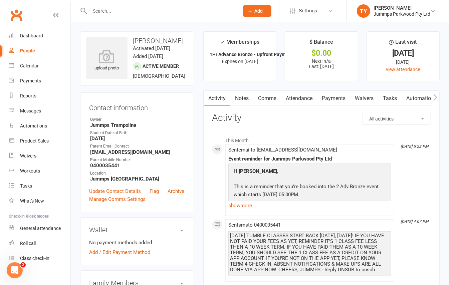
click at [303, 99] on link "Attendance" at bounding box center [299, 98] width 36 height 15
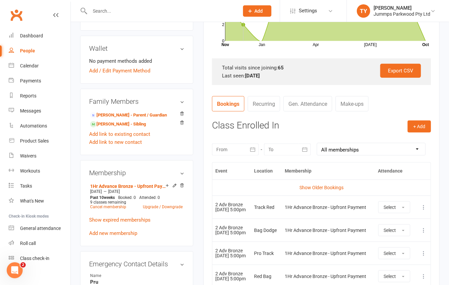
scroll to position [182, 0]
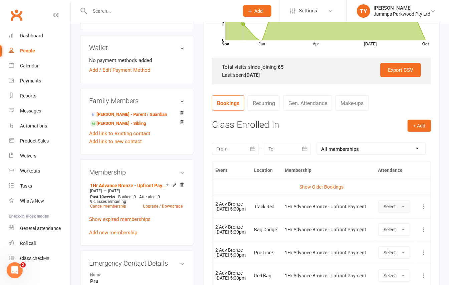
click at [400, 207] on button "Select" at bounding box center [394, 207] width 32 height 12
click at [398, 222] on span "Attended" at bounding box center [394, 222] width 20 height 6
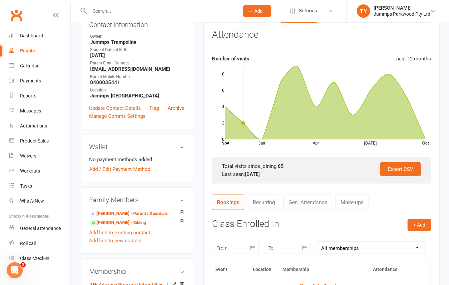
scroll to position [0, 0]
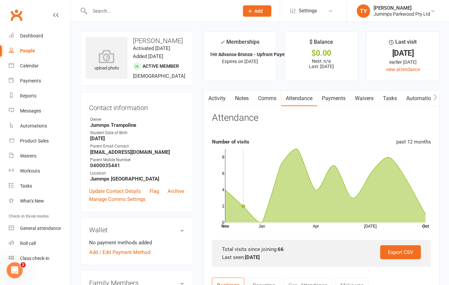
click at [139, 9] on input "text" at bounding box center [161, 10] width 147 height 9
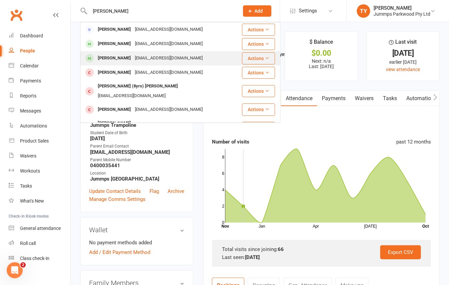
type input "soler"
click at [133, 59] on div "solers1802@gmail.com" at bounding box center [169, 58] width 72 height 10
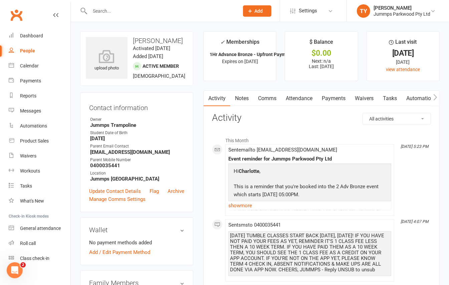
click at [301, 96] on link "Attendance" at bounding box center [299, 98] width 36 height 15
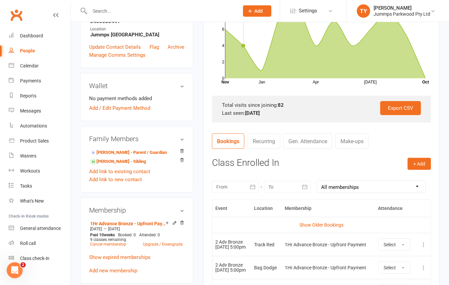
scroll to position [155, 0]
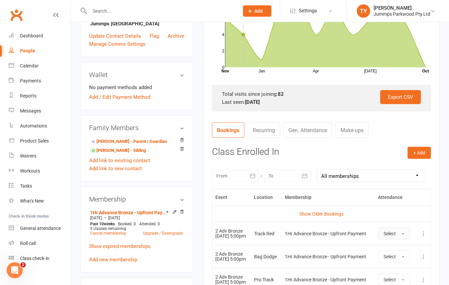
click at [396, 234] on span "Select" at bounding box center [390, 233] width 12 height 5
click at [398, 247] on span "Attended" at bounding box center [394, 249] width 20 height 6
click at [114, 11] on input "text" at bounding box center [161, 10] width 147 height 9
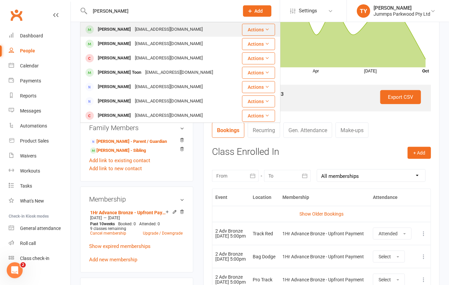
type input "kyle arcvher"
click at [146, 29] on div "lindyarcher@outlook.com" at bounding box center [169, 30] width 72 height 10
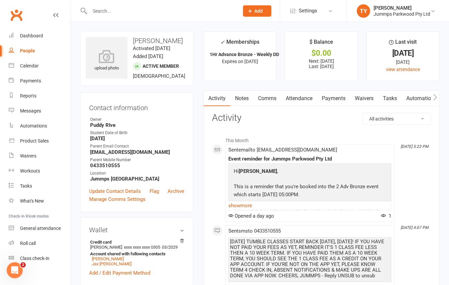
click at [302, 97] on link "Attendance" at bounding box center [299, 98] width 36 height 15
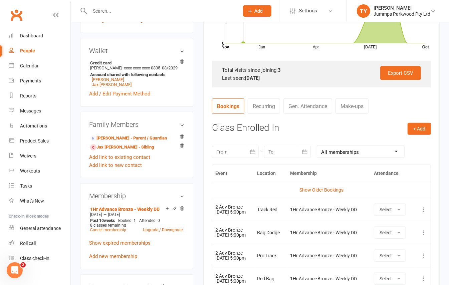
scroll to position [205, 0]
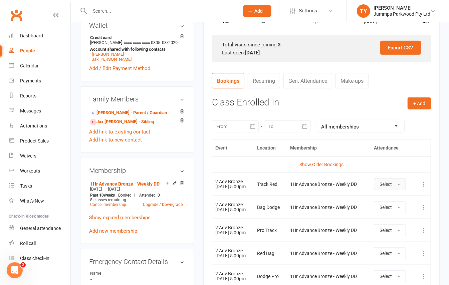
click at [396, 185] on button "Select" at bounding box center [390, 184] width 32 height 12
click at [395, 202] on span "Attended" at bounding box center [390, 199] width 20 height 6
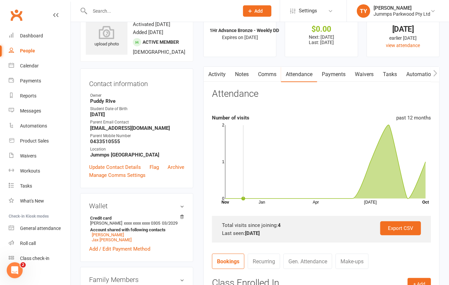
scroll to position [0, 0]
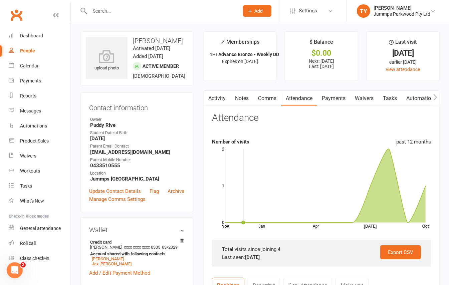
click at [333, 99] on link "Payments" at bounding box center [333, 98] width 33 height 15
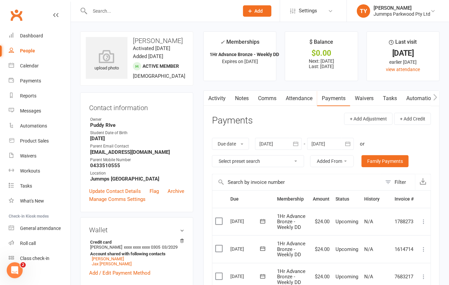
click at [420, 246] on button at bounding box center [424, 249] width 8 height 8
click at [132, 11] on input "text" at bounding box center [161, 10] width 147 height 9
click at [114, 9] on input "text" at bounding box center [161, 10] width 147 height 9
type input "l"
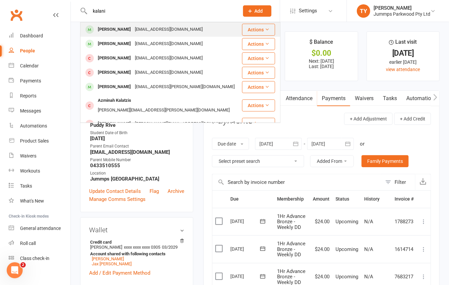
type input "kalani"
click at [151, 29] on div "sharonlmhawkins@gmail.com" at bounding box center [169, 30] width 72 height 10
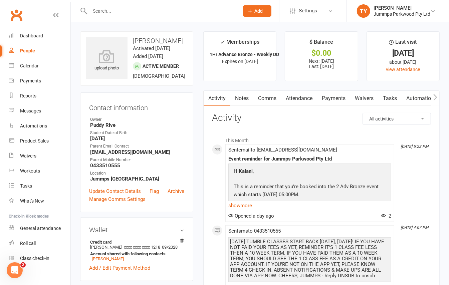
click at [302, 96] on link "Attendance" at bounding box center [299, 98] width 36 height 15
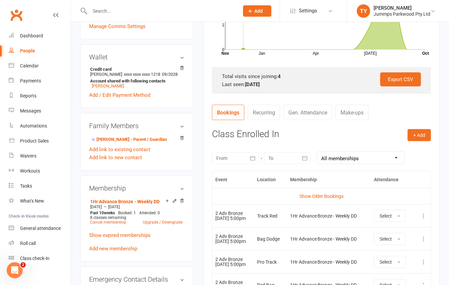
scroll to position [175, 0]
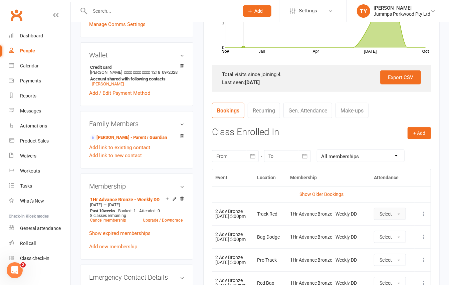
click at [400, 215] on span "button" at bounding box center [399, 214] width 3 height 1
click at [398, 229] on span "Attended" at bounding box center [390, 229] width 20 height 6
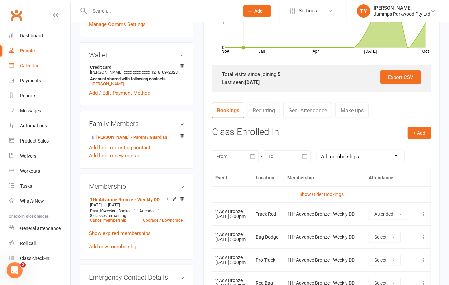
click at [30, 63] on div "Calendar" at bounding box center [29, 65] width 19 height 5
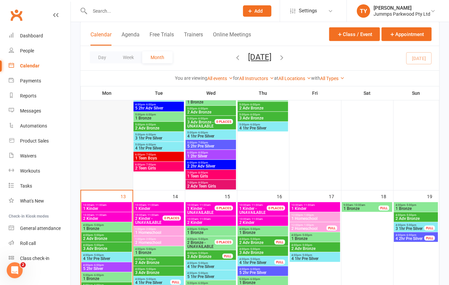
scroll to position [267, 0]
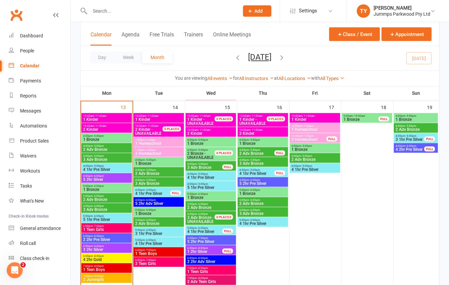
click at [99, 139] on span "1 Bronze" at bounding box center [107, 140] width 48 height 4
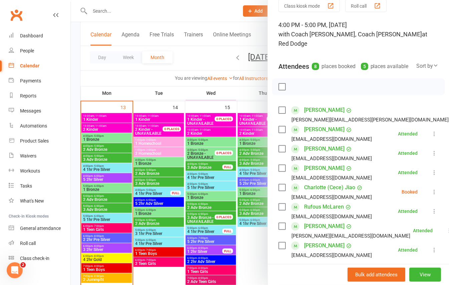
scroll to position [44, 0]
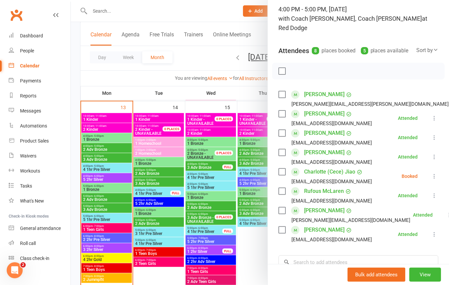
click at [98, 147] on div at bounding box center [260, 142] width 378 height 285
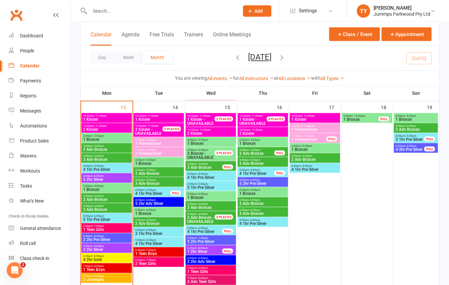
click at [99, 149] on span "2 Adv Bronze" at bounding box center [107, 150] width 48 height 4
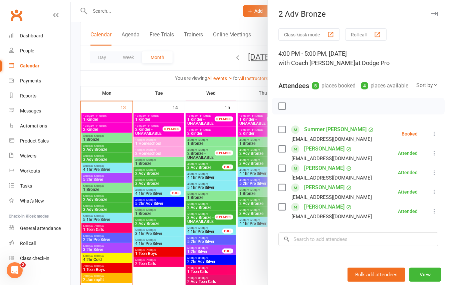
click at [75, 171] on div at bounding box center [260, 142] width 378 height 285
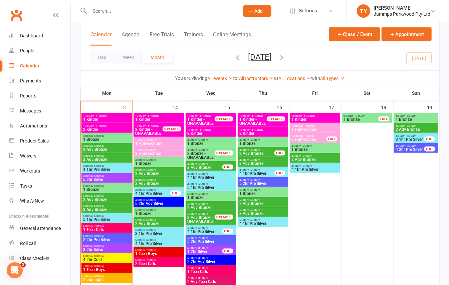
click at [99, 160] on span "3 Adv Bronze" at bounding box center [107, 160] width 48 height 4
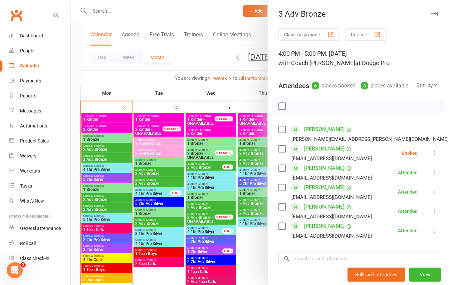
click at [72, 154] on div at bounding box center [260, 142] width 378 height 285
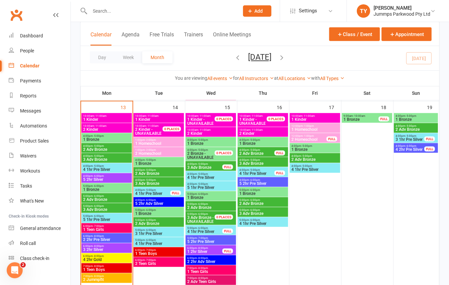
click at [87, 169] on span "4 1hr Pre Silver" at bounding box center [107, 170] width 48 height 4
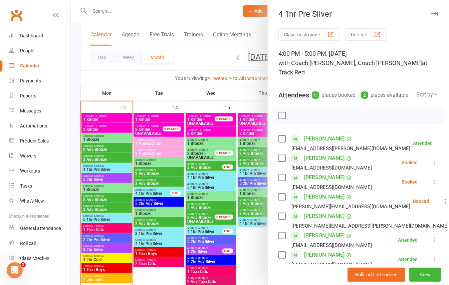
click at [72, 32] on div at bounding box center [260, 142] width 378 height 285
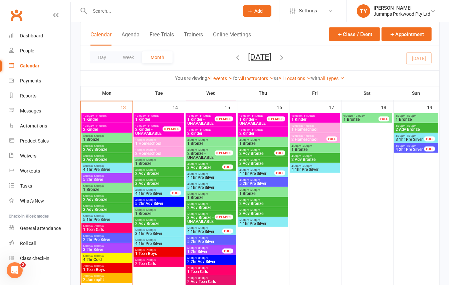
click at [95, 178] on span "5 2hr Silver" at bounding box center [107, 180] width 48 height 4
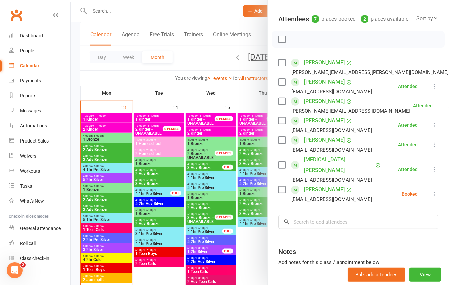
scroll to position [89, 0]
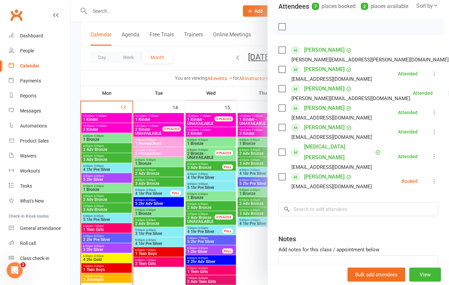
click at [431, 180] on icon at bounding box center [434, 181] width 7 height 7
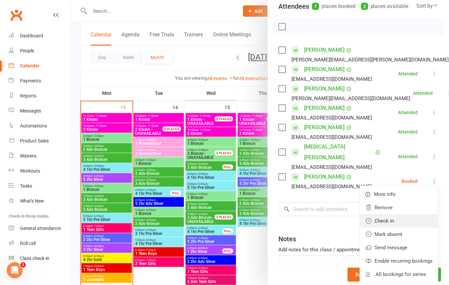
click at [377, 220] on link "Check in" at bounding box center [399, 220] width 78 height 13
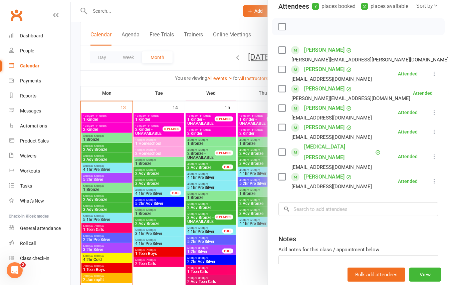
click at [103, 12] on div at bounding box center [260, 142] width 378 height 285
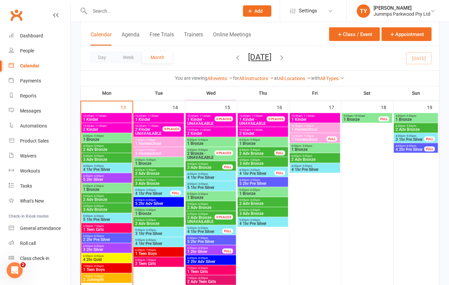
click at [103, 8] on input "text" at bounding box center [161, 10] width 147 height 9
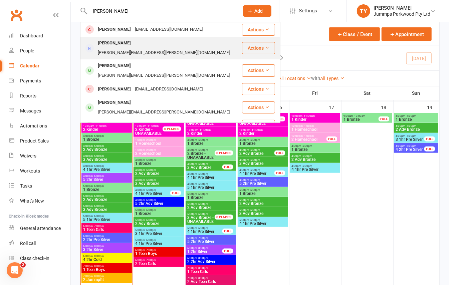
type input "charles"
click at [117, 46] on div "Shan Harvey" at bounding box center [114, 43] width 37 height 10
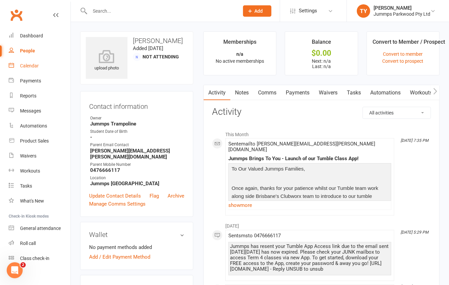
click at [30, 65] on div "Calendar" at bounding box center [29, 65] width 19 height 5
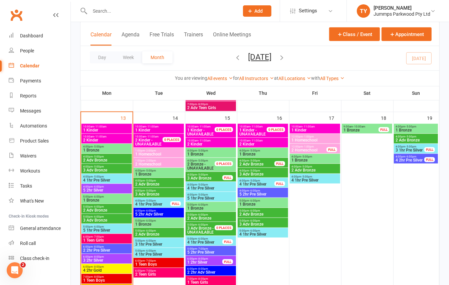
scroll to position [311, 0]
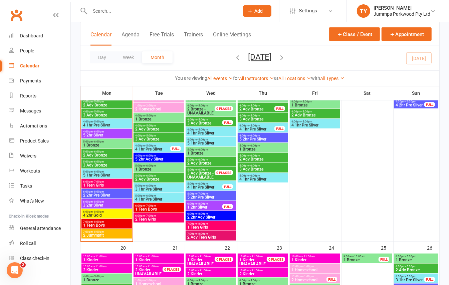
click at [86, 142] on span "5:00pm - 6:00pm" at bounding box center [107, 141] width 48 height 3
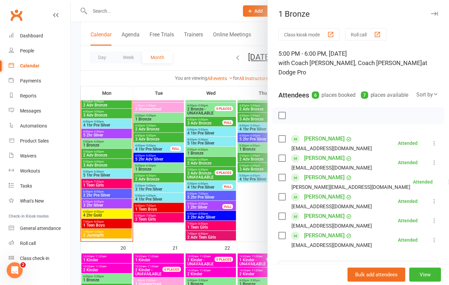
scroll to position [44, 0]
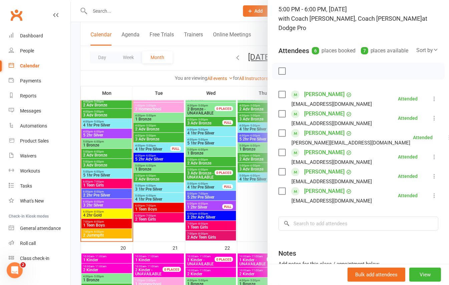
click at [105, 155] on div at bounding box center [260, 142] width 378 height 285
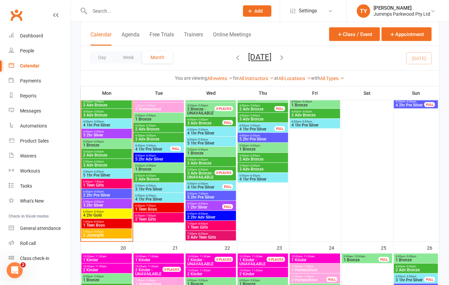
click at [105, 153] on span "5:00pm - 6:00pm" at bounding box center [107, 151] width 48 height 3
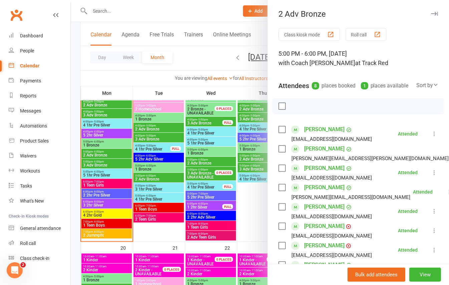
scroll to position [89, 0]
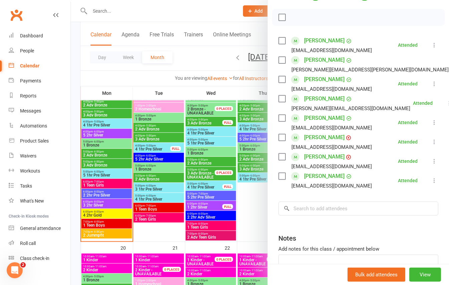
click at [114, 166] on div at bounding box center [260, 142] width 378 height 285
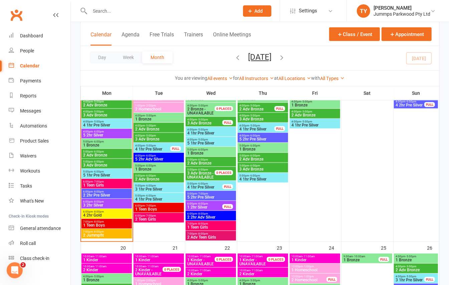
click at [102, 167] on span "3 Adv Bronze" at bounding box center [107, 165] width 48 height 4
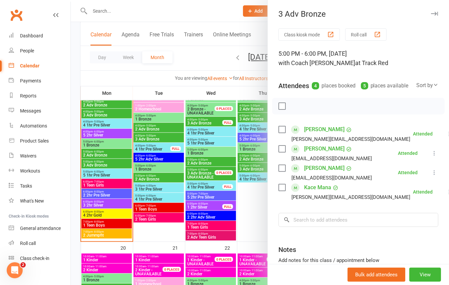
click at [99, 173] on div at bounding box center [260, 142] width 378 height 285
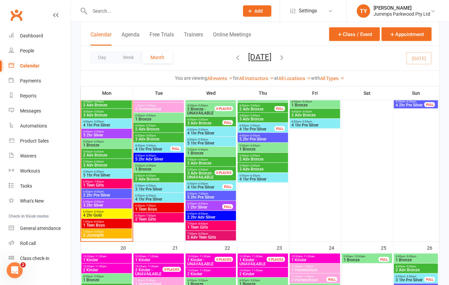
click at [98, 176] on span "5 1hr Pre Silver" at bounding box center [107, 175] width 48 height 4
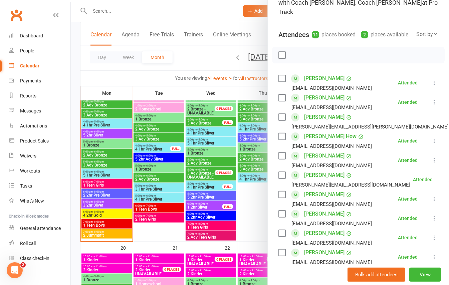
scroll to position [0, 0]
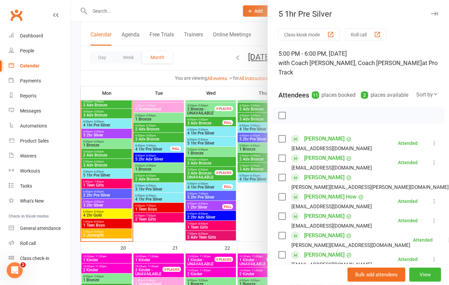
click at [95, 184] on div at bounding box center [260, 142] width 378 height 285
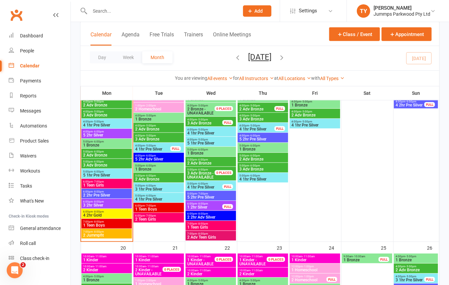
click at [104, 11] on input "text" at bounding box center [161, 10] width 147 height 9
click at [120, 15] on div at bounding box center [157, 11] width 154 height 22
click at [117, 9] on input "text" at bounding box center [161, 10] width 147 height 9
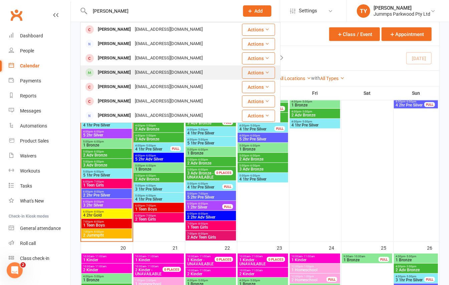
type input "daniel"
click at [140, 74] on div "Petrachl@hotmail.com" at bounding box center [169, 73] width 72 height 10
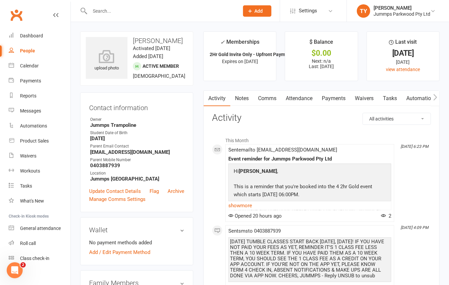
click at [303, 101] on link "Attendance" at bounding box center [299, 98] width 36 height 15
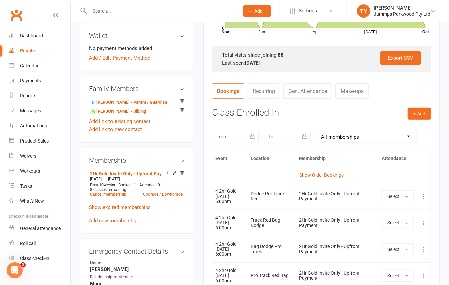
scroll to position [199, 0]
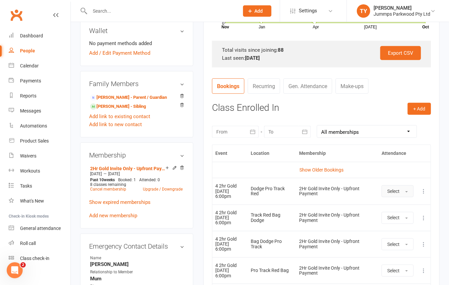
click at [399, 194] on span "Select" at bounding box center [393, 191] width 12 height 5
click at [397, 208] on span "Attended" at bounding box center [397, 206] width 20 height 6
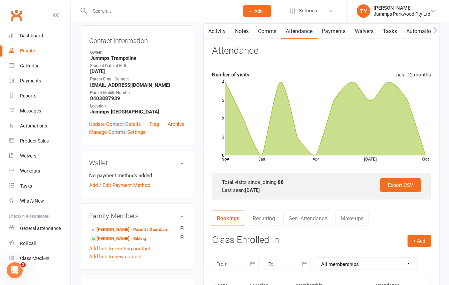
scroll to position [0, 0]
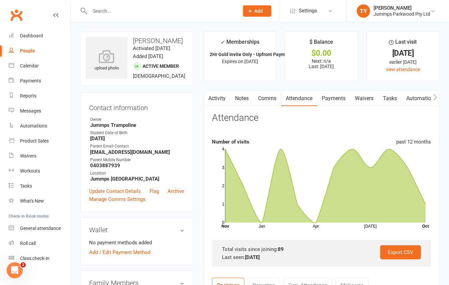
click at [333, 98] on link "Payments" at bounding box center [333, 98] width 33 height 15
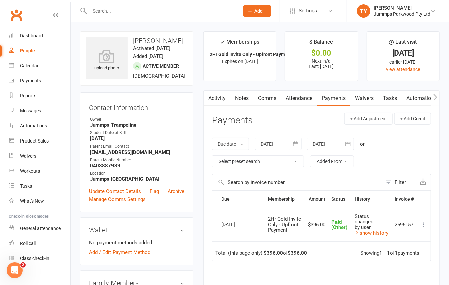
click at [135, 12] on input "text" at bounding box center [161, 10] width 147 height 9
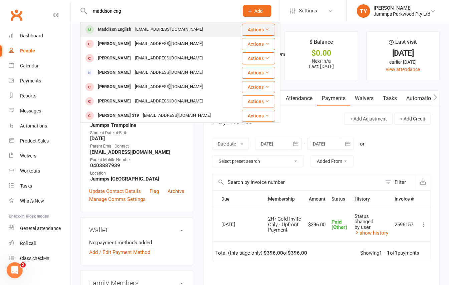
type input "maddson eng"
click at [163, 31] on div "tonienglish1@bigpond.com" at bounding box center [169, 30] width 72 height 10
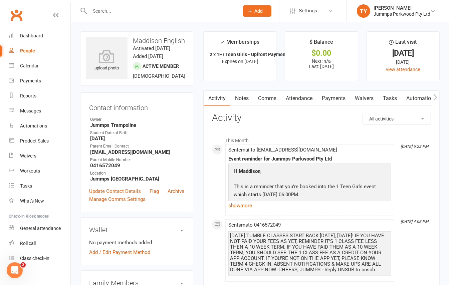
click at [306, 97] on link "Attendance" at bounding box center [299, 98] width 36 height 15
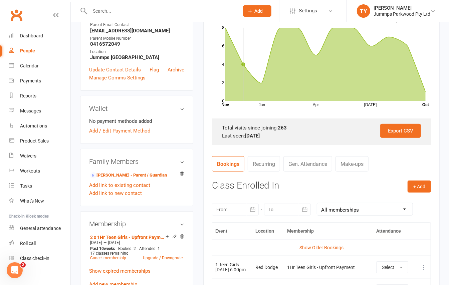
scroll to position [151, 0]
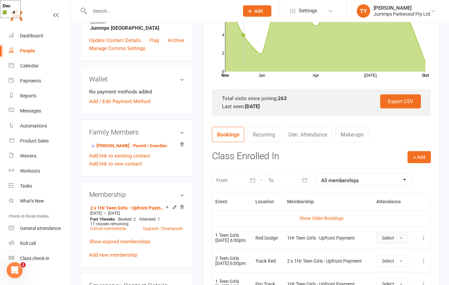
click at [398, 239] on button "Select" at bounding box center [392, 238] width 32 height 12
click at [401, 254] on span "Attended" at bounding box center [392, 253] width 20 height 6
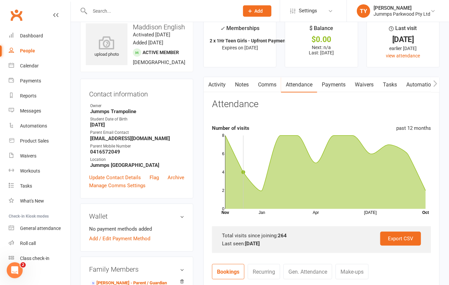
scroll to position [0, 0]
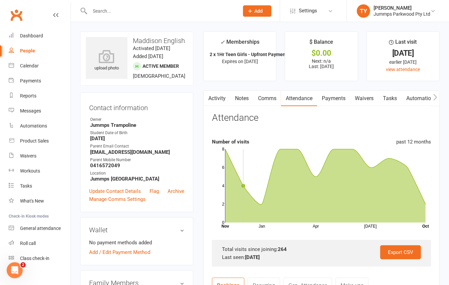
click at [334, 96] on link "Payments" at bounding box center [333, 98] width 33 height 15
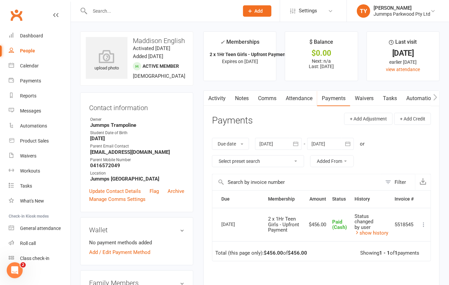
click at [218, 101] on link "Activity" at bounding box center [217, 98] width 27 height 15
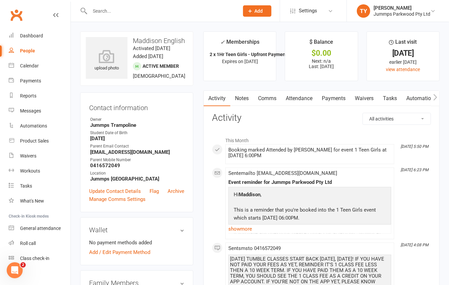
click at [117, 11] on input "text" at bounding box center [161, 10] width 147 height 9
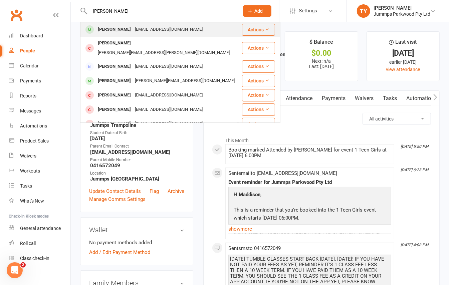
type input "zoe fo"
click at [133, 26] on div "jindy1977@yahoo.com.au" at bounding box center [169, 30] width 72 height 10
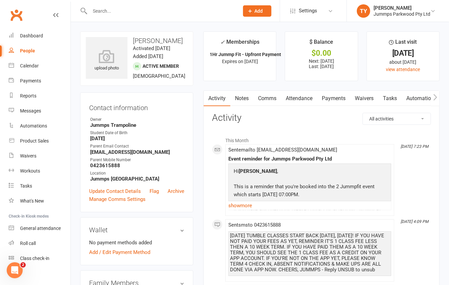
click at [326, 99] on link "Payments" at bounding box center [333, 98] width 33 height 15
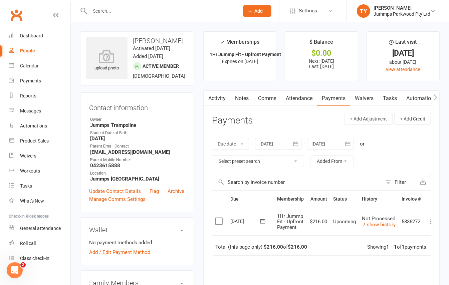
click at [308, 99] on link "Attendance" at bounding box center [299, 98] width 36 height 15
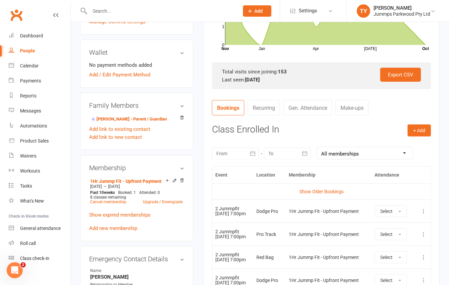
scroll to position [178, 0]
click at [389, 210] on span "Select" at bounding box center [387, 210] width 12 height 5
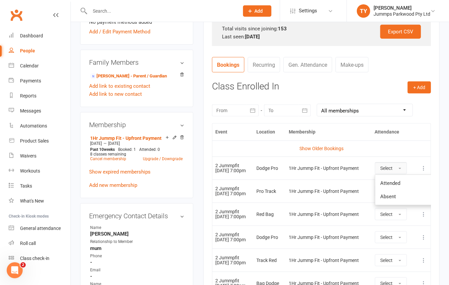
scroll to position [222, 0]
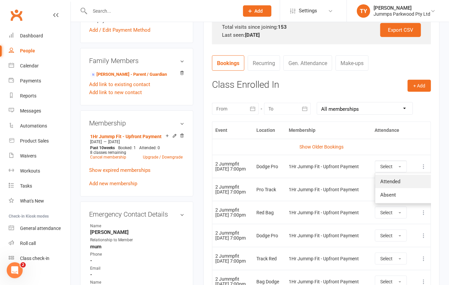
click at [392, 180] on span "Attended" at bounding box center [391, 182] width 20 height 6
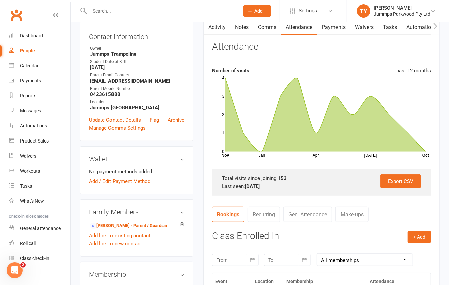
scroll to position [0, 0]
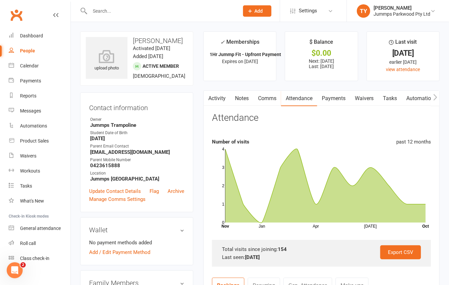
click at [336, 100] on link "Payments" at bounding box center [333, 98] width 33 height 15
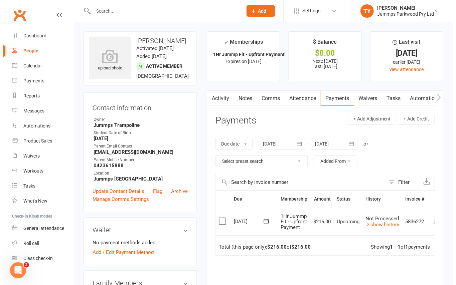
scroll to position [0, 9]
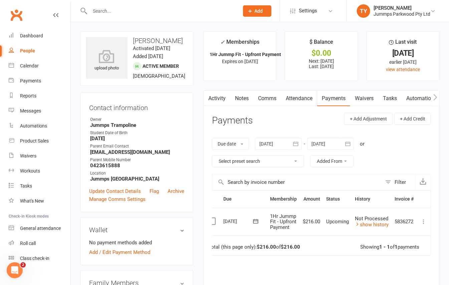
click at [423, 223] on icon at bounding box center [423, 221] width 7 height 7
click at [401, 249] on link "Mark as Paid (POS)" at bounding box center [394, 247] width 66 height 13
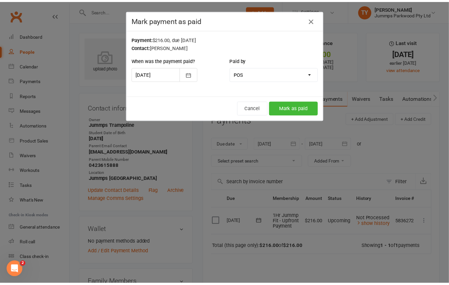
scroll to position [0, 5]
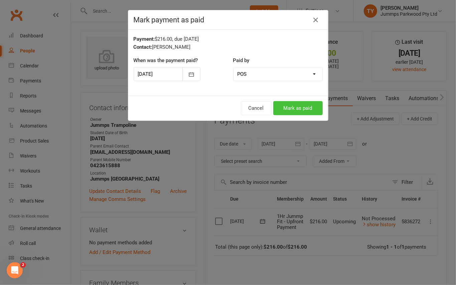
click at [276, 108] on button "Mark as paid" at bounding box center [297, 108] width 49 height 14
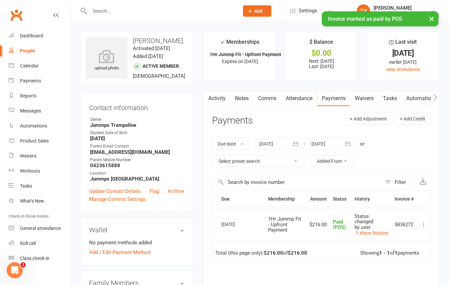
scroll to position [0, 0]
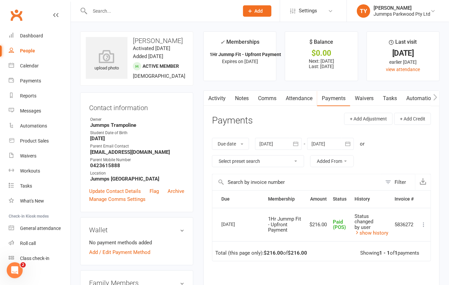
click at [110, 7] on input "text" at bounding box center [161, 10] width 147 height 9
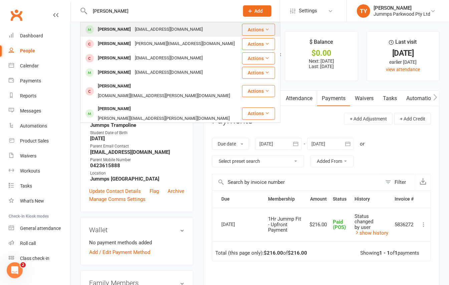
type input "sophie warn"
click at [114, 28] on div "Sophie Warner" at bounding box center [114, 30] width 37 height 10
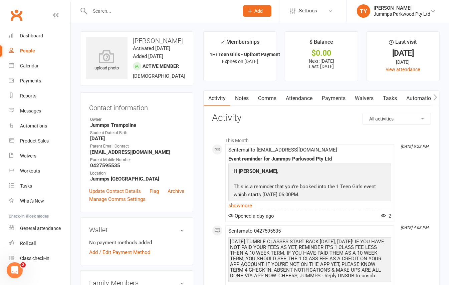
click at [344, 99] on link "Payments" at bounding box center [333, 98] width 33 height 15
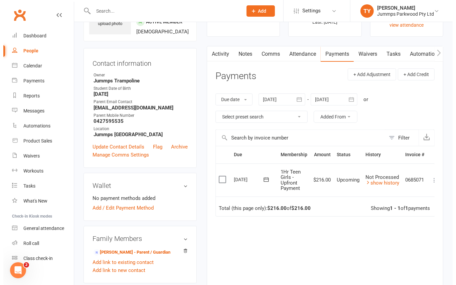
scroll to position [0, 9]
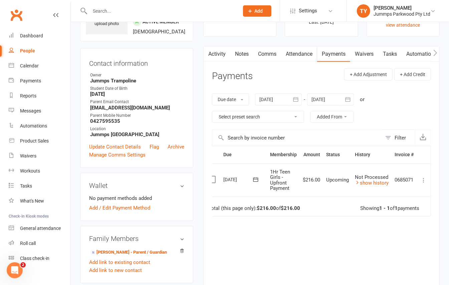
click at [422, 181] on icon at bounding box center [423, 180] width 7 height 7
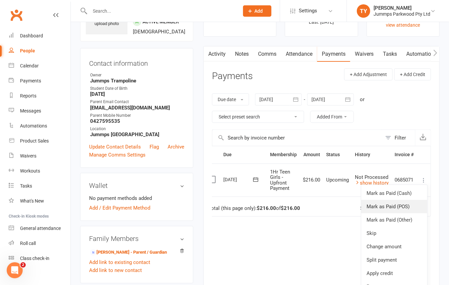
click at [407, 208] on link "Mark as Paid (POS)" at bounding box center [394, 206] width 66 height 13
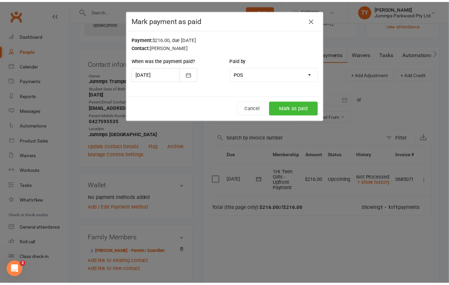
scroll to position [0, 5]
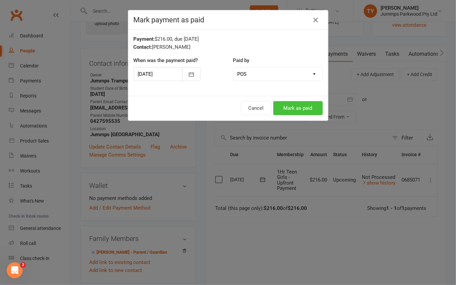
click at [290, 110] on button "Mark as paid" at bounding box center [297, 108] width 49 height 14
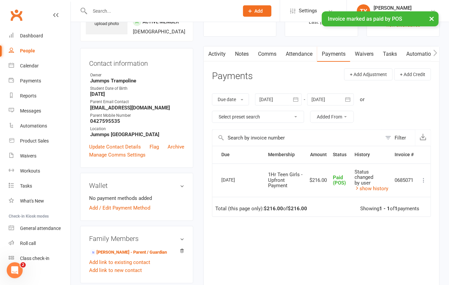
scroll to position [0, 0]
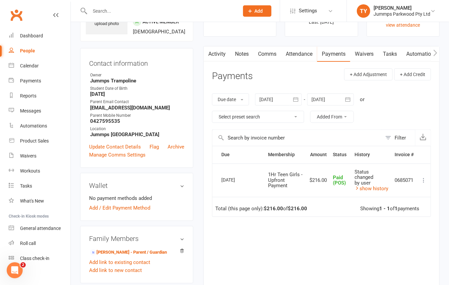
click at [112, 10] on input "text" at bounding box center [161, 10] width 147 height 9
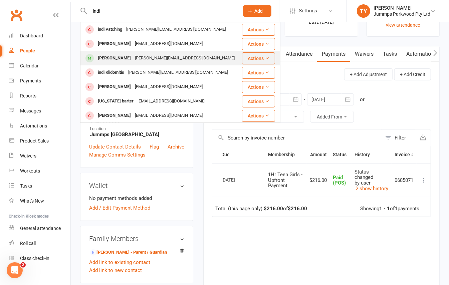
type input "indi"
click at [151, 58] on div "Tamimichelle@hotmail.com" at bounding box center [185, 58] width 104 height 10
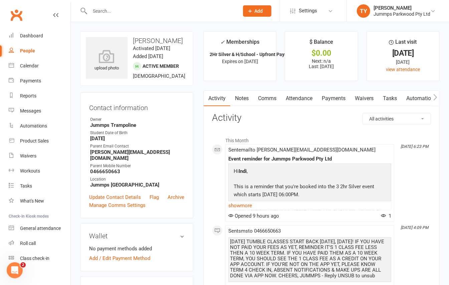
click at [306, 98] on link "Attendance" at bounding box center [299, 98] width 36 height 15
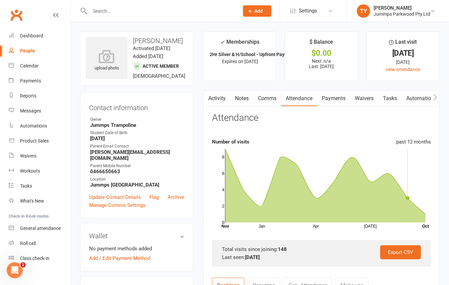
scroll to position [178, 0]
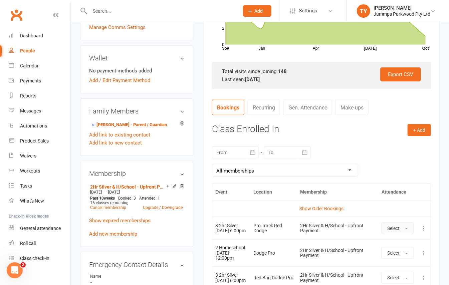
click at [396, 231] on span "Select" at bounding box center [393, 228] width 12 height 5
click at [402, 243] on span "Attended" at bounding box center [397, 243] width 20 height 6
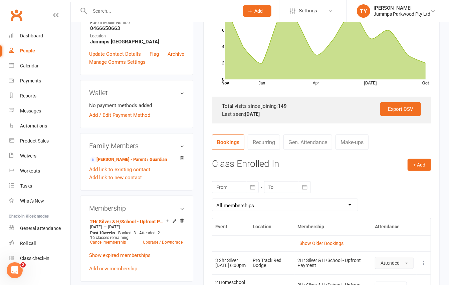
scroll to position [0, 0]
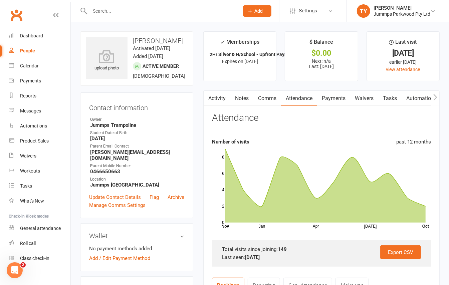
click at [340, 97] on link "Payments" at bounding box center [333, 98] width 33 height 15
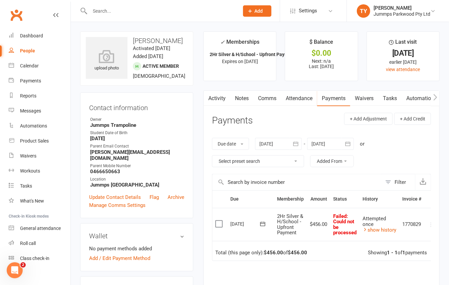
click at [308, 97] on link "Attendance" at bounding box center [299, 98] width 36 height 15
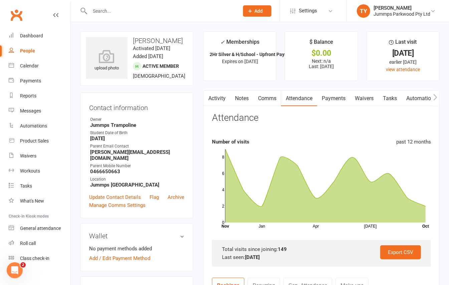
click at [333, 97] on link "Payments" at bounding box center [333, 98] width 33 height 15
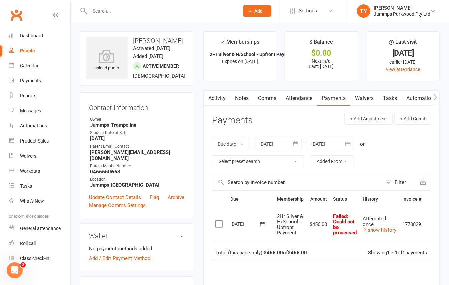
click at [302, 141] on button "button" at bounding box center [296, 144] width 12 height 12
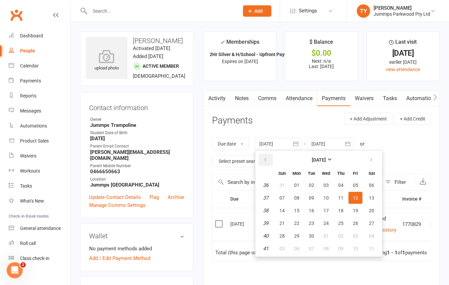
click at [266, 160] on icon "button" at bounding box center [265, 159] width 5 height 5
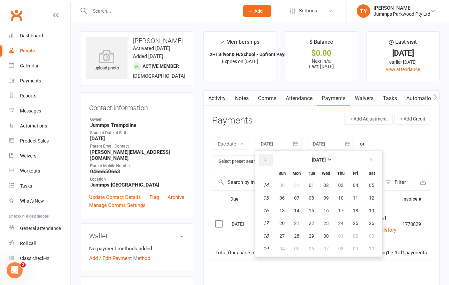
click at [266, 160] on icon "button" at bounding box center [265, 159] width 5 height 5
click at [327, 185] on span "01" at bounding box center [326, 185] width 5 height 5
type input "01 Jan 2025"
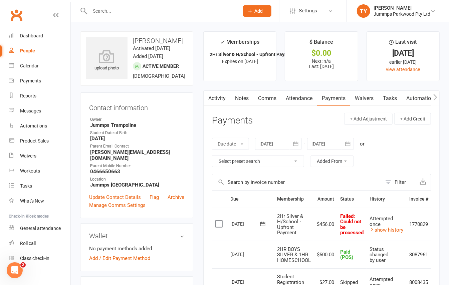
click at [347, 142] on icon "button" at bounding box center [348, 144] width 7 height 7
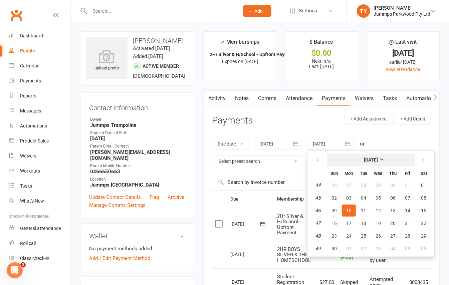
click at [378, 160] on strong "November 2025" at bounding box center [371, 159] width 14 height 5
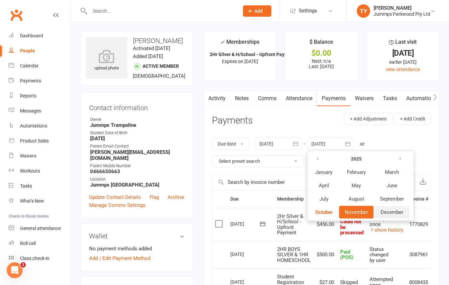
click at [390, 212] on span "December" at bounding box center [392, 212] width 23 height 6
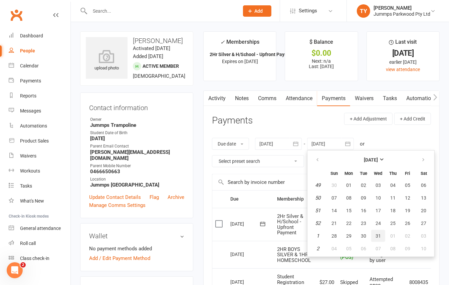
click at [379, 236] on span "31" at bounding box center [378, 235] width 5 height 5
type input "31 Dec 2025"
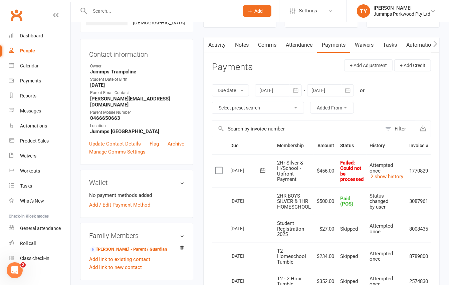
scroll to position [44, 0]
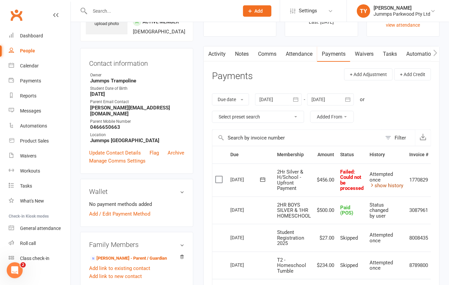
click at [384, 185] on link "show history" at bounding box center [387, 186] width 34 height 6
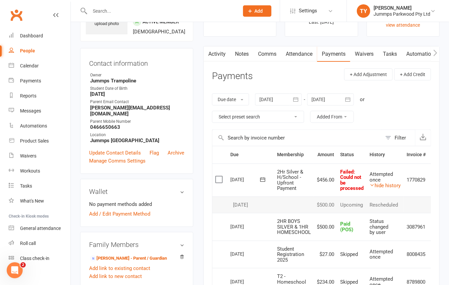
scroll to position [0, 0]
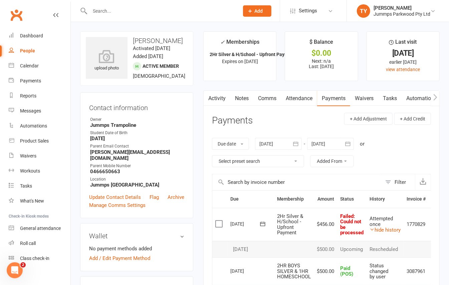
click at [121, 10] on input "text" at bounding box center [161, 10] width 147 height 9
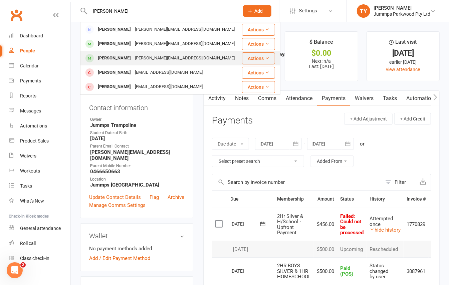
type input "vesco"
click at [125, 56] on div "Francesca Vesco" at bounding box center [114, 58] width 37 height 10
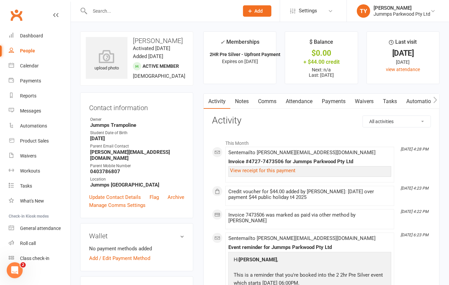
click at [300, 96] on link "Attendance" at bounding box center [299, 101] width 36 height 15
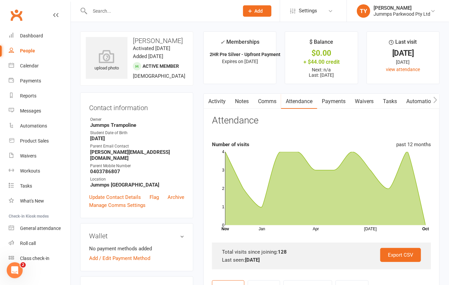
click at [336, 100] on link "Payments" at bounding box center [333, 101] width 33 height 15
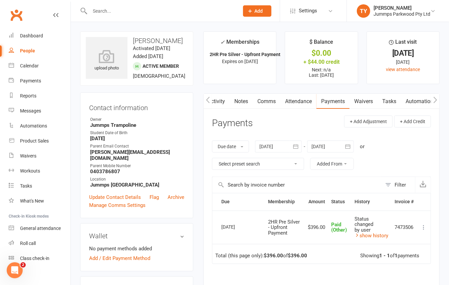
click at [299, 99] on link "Attendance" at bounding box center [298, 101] width 36 height 15
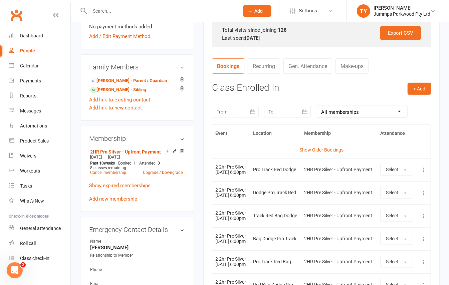
scroll to position [222, 0]
click at [399, 170] on button "Select" at bounding box center [396, 170] width 32 height 12
click at [398, 184] on span "Attended" at bounding box center [396, 185] width 20 height 6
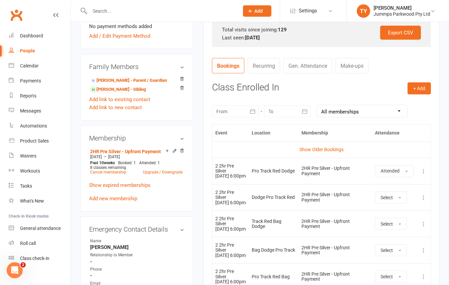
click at [117, 10] on input "text" at bounding box center [161, 10] width 147 height 9
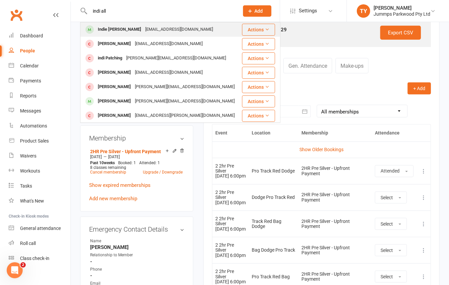
type input "indi all"
click at [143, 29] on div "nikkimorgan21@gmail.com" at bounding box center [179, 30] width 72 height 10
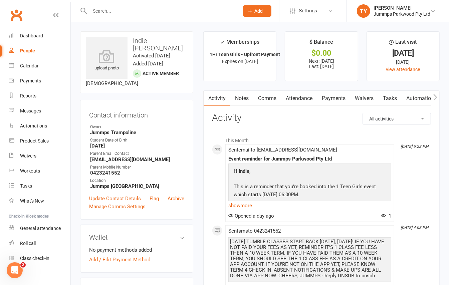
click at [302, 95] on link "Attendance" at bounding box center [299, 98] width 36 height 15
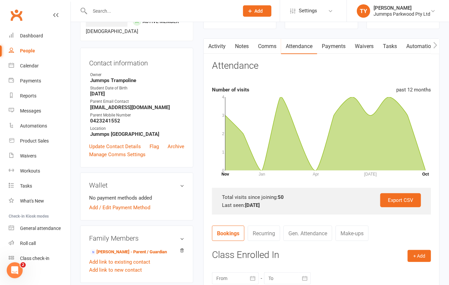
scroll to position [178, 0]
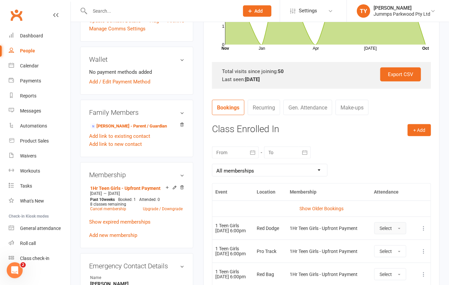
click at [392, 229] on span "Select" at bounding box center [386, 228] width 12 height 5
click at [397, 244] on span "Attended" at bounding box center [390, 243] width 20 height 6
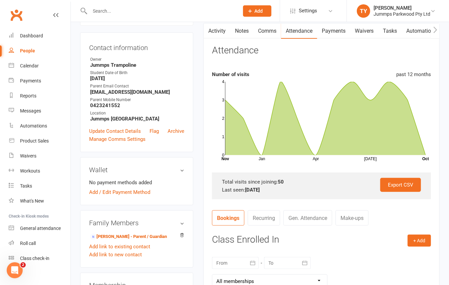
scroll to position [0, 0]
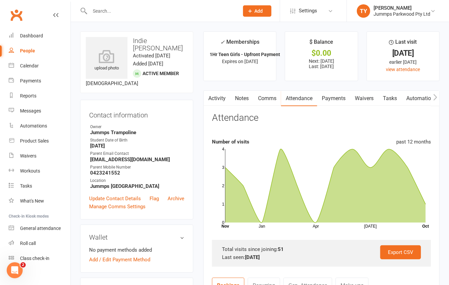
click at [337, 102] on link "Payments" at bounding box center [333, 98] width 33 height 15
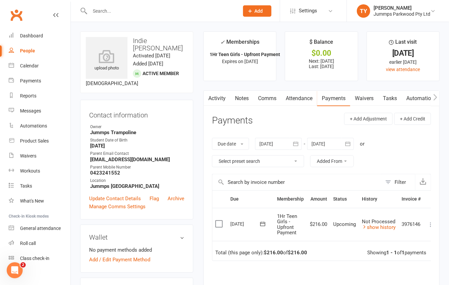
click at [109, 10] on input "text" at bounding box center [161, 10] width 147 height 9
click at [110, 10] on input "text" at bounding box center [161, 10] width 147 height 9
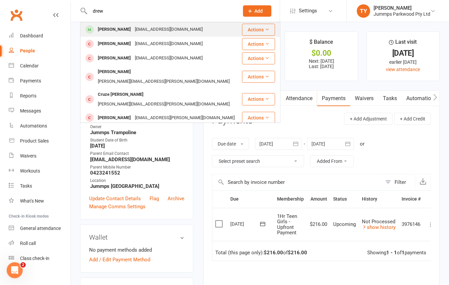
type input "drew"
click at [114, 28] on div "Drew Szavay" at bounding box center [114, 30] width 37 height 10
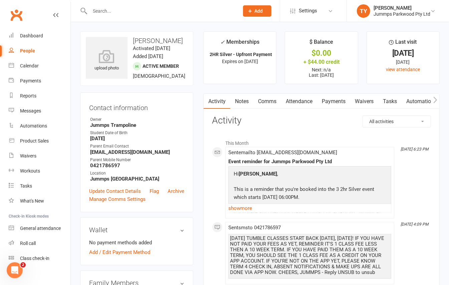
click at [332, 99] on link "Payments" at bounding box center [333, 101] width 33 height 15
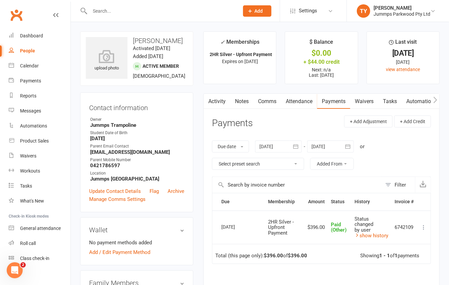
click at [313, 101] on link "Attendance" at bounding box center [299, 101] width 36 height 15
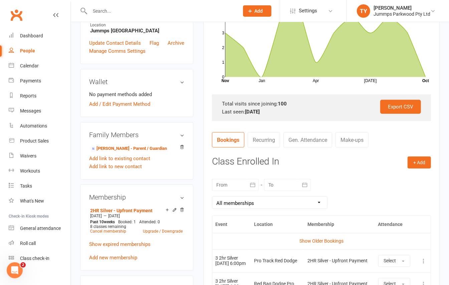
scroll to position [267, 0]
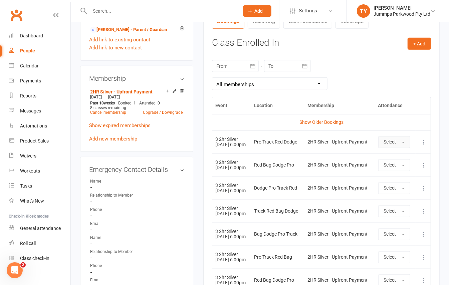
click at [401, 146] on button "Select" at bounding box center [394, 142] width 32 height 12
click at [399, 158] on span "Attended" at bounding box center [394, 157] width 20 height 6
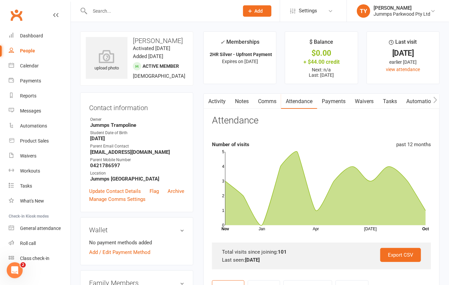
click at [120, 10] on input "text" at bounding box center [161, 10] width 147 height 9
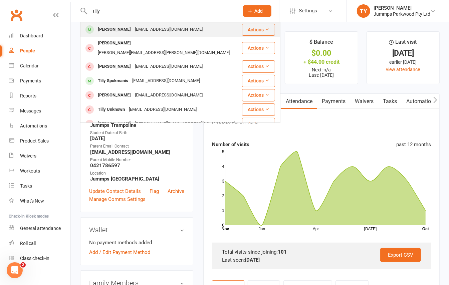
type input "tilly"
click at [134, 30] on div "jamills75@hotmail.com" at bounding box center [169, 30] width 72 height 10
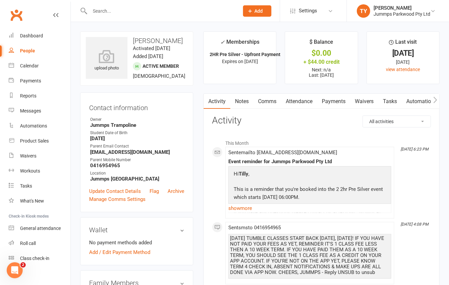
click at [301, 101] on link "Attendance" at bounding box center [299, 101] width 36 height 15
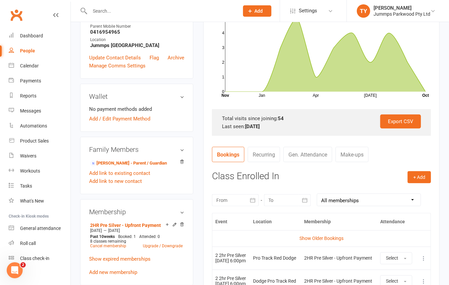
scroll to position [222, 0]
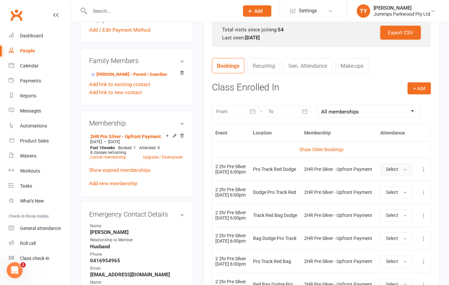
click at [401, 174] on button "Select" at bounding box center [396, 170] width 32 height 12
click at [401, 185] on span "Attended" at bounding box center [396, 185] width 20 height 6
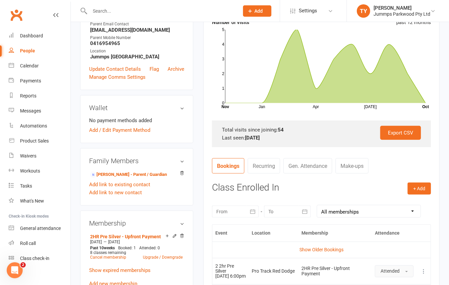
scroll to position [0, 0]
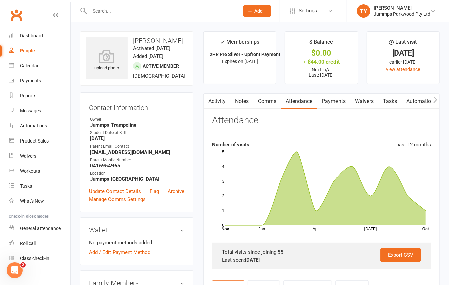
click at [330, 107] on link "Payments" at bounding box center [333, 101] width 33 height 15
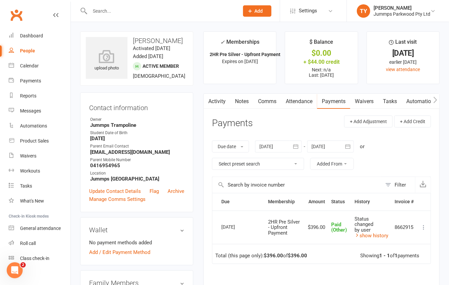
click at [298, 101] on link "Attendance" at bounding box center [299, 101] width 36 height 15
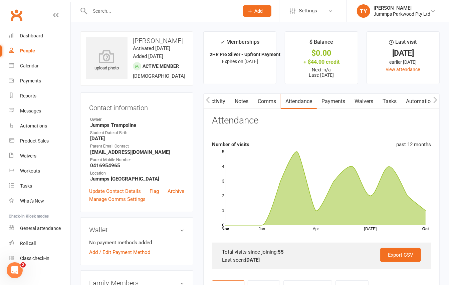
click at [112, 11] on input "text" at bounding box center [161, 10] width 147 height 9
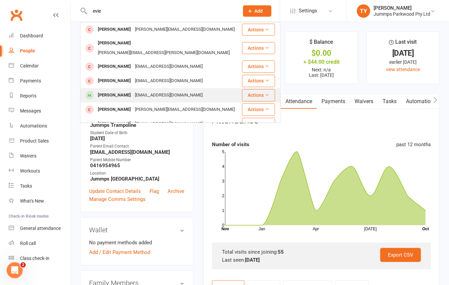
type input "evie"
click at [152, 90] on div "lisashotbolt@hotmail.com" at bounding box center [169, 95] width 72 height 10
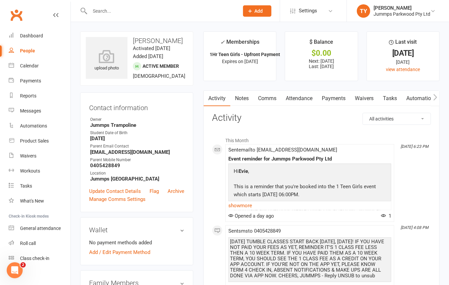
click at [301, 96] on link "Attendance" at bounding box center [299, 98] width 36 height 15
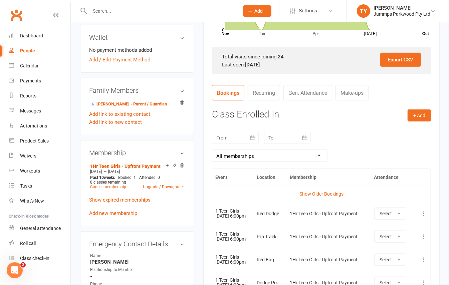
scroll to position [231, 0]
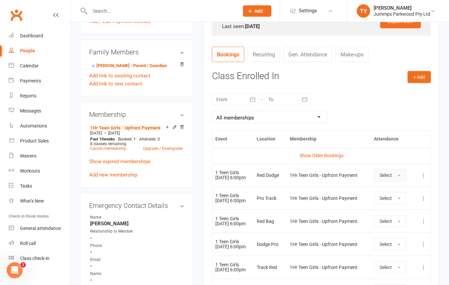
click at [401, 176] on span "button" at bounding box center [399, 175] width 3 height 1
click at [400, 193] on span "Attended" at bounding box center [390, 190] width 20 height 6
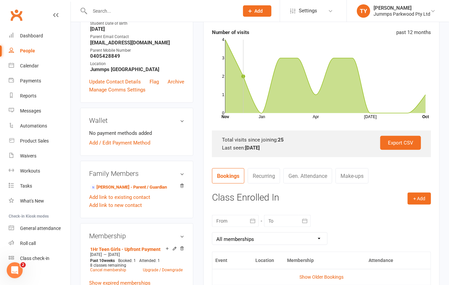
scroll to position [0, 0]
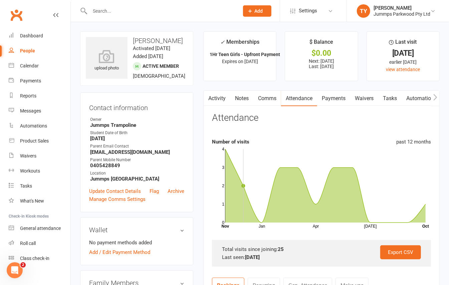
click at [333, 100] on link "Payments" at bounding box center [333, 98] width 33 height 15
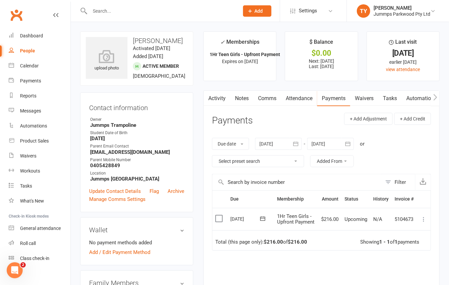
click at [424, 222] on icon at bounding box center [423, 219] width 7 height 7
click at [400, 252] on link "Mark as Paid (POS)" at bounding box center [394, 245] width 66 height 13
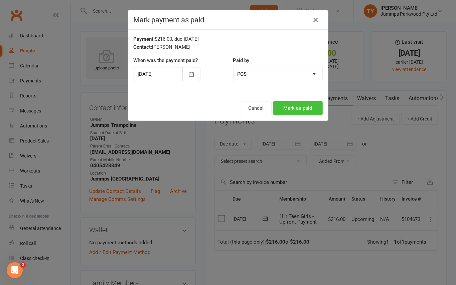
click at [287, 106] on button "Mark as paid" at bounding box center [297, 108] width 49 height 14
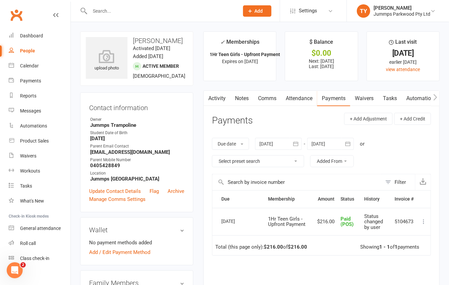
click at [107, 9] on input "text" at bounding box center [161, 10] width 147 height 9
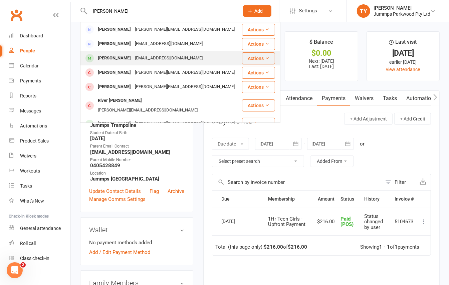
type input "kylie he"
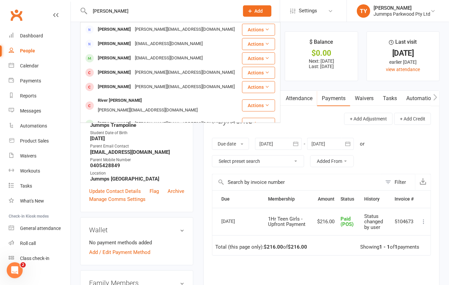
click at [123, 55] on div "Kylie Henderson" at bounding box center [114, 58] width 37 height 10
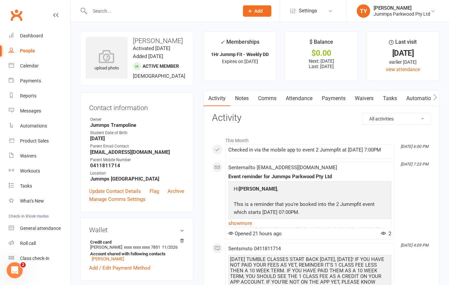
click at [305, 98] on link "Attendance" at bounding box center [299, 98] width 36 height 15
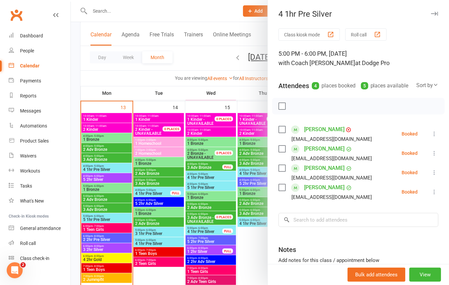
click at [74, 89] on div at bounding box center [260, 142] width 378 height 285
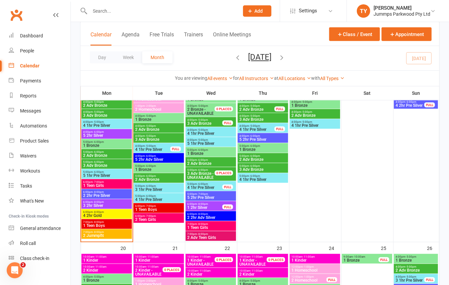
scroll to position [311, 0]
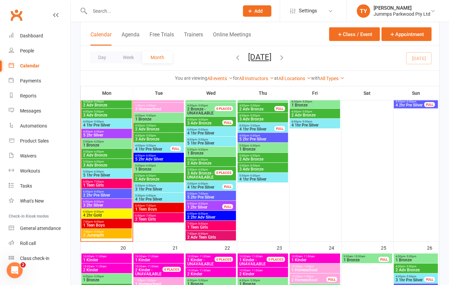
click at [145, 159] on span "5 2hr Adv Silver" at bounding box center [159, 159] width 48 height 4
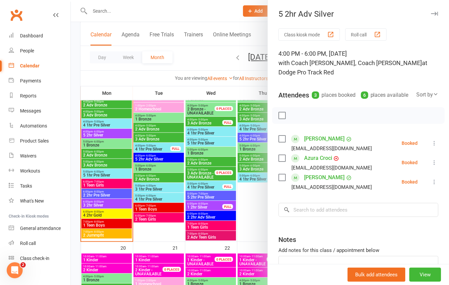
click at [260, 222] on div at bounding box center [260, 142] width 378 height 285
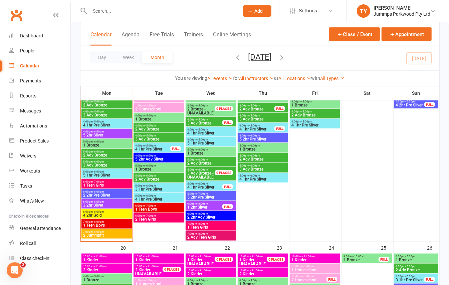
click at [226, 217] on span "2 2hr Adv Silver" at bounding box center [211, 217] width 48 height 4
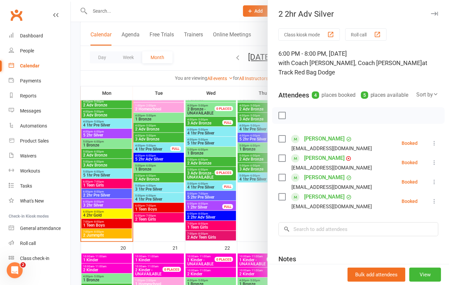
click at [250, 215] on div at bounding box center [260, 142] width 378 height 285
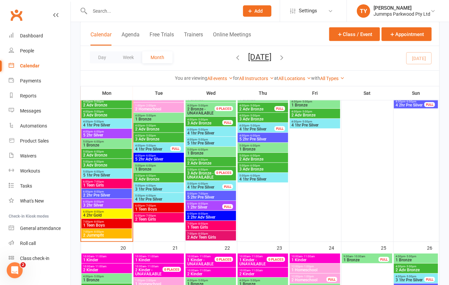
click at [203, 216] on span "2 2hr Adv Silver" at bounding box center [211, 217] width 48 height 4
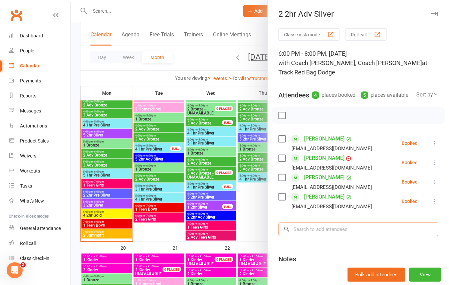
click at [318, 234] on input "search" at bounding box center [358, 229] width 160 height 14
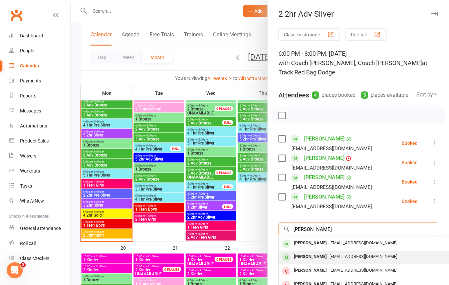
type input "levi r"
click at [310, 262] on div "Levi Raven" at bounding box center [310, 257] width 38 height 10
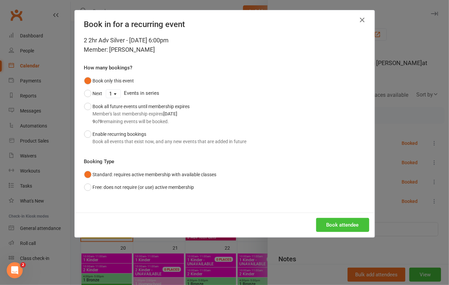
click at [325, 227] on button "Book attendee" at bounding box center [342, 225] width 53 height 14
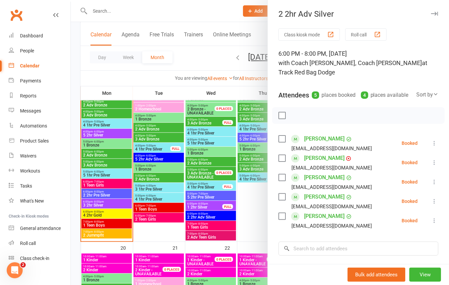
click at [115, 10] on div at bounding box center [260, 142] width 378 height 285
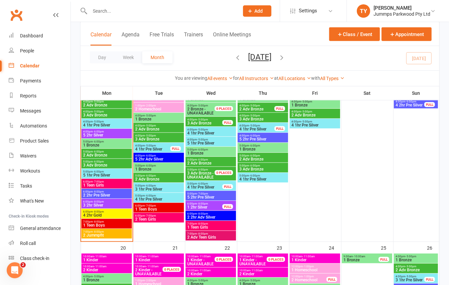
click at [112, 16] on div at bounding box center [157, 11] width 154 height 22
click at [113, 9] on input "text" at bounding box center [161, 10] width 147 height 9
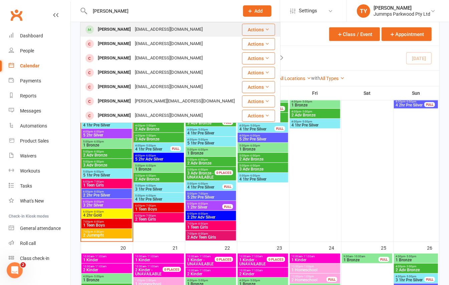
type input "holly dow"
click at [119, 30] on div "Holly Downey" at bounding box center [114, 30] width 37 height 10
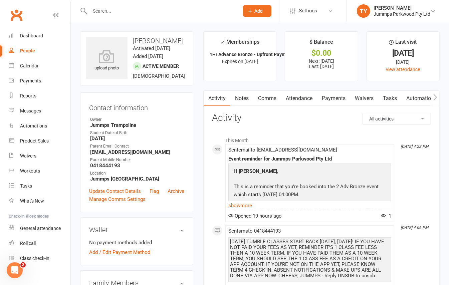
click at [303, 100] on link "Attendance" at bounding box center [299, 98] width 36 height 15
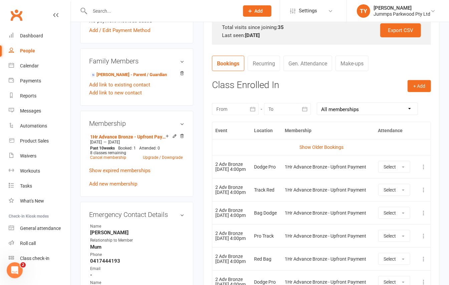
scroll to position [222, 0]
click at [403, 164] on button "Select" at bounding box center [394, 167] width 32 height 12
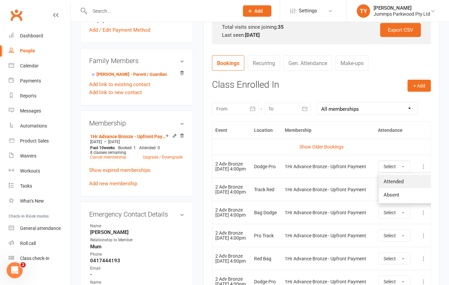
click at [398, 180] on span "Attended" at bounding box center [394, 182] width 20 height 6
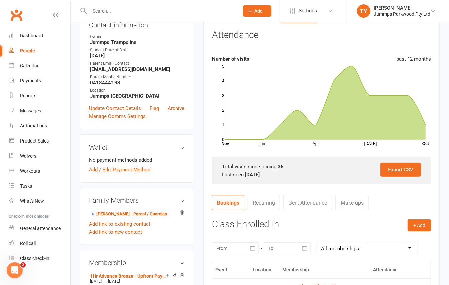
scroll to position [0, 0]
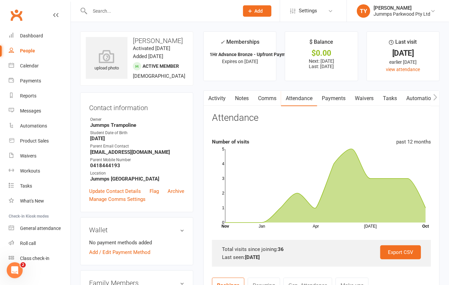
click at [342, 97] on link "Payments" at bounding box center [333, 98] width 33 height 15
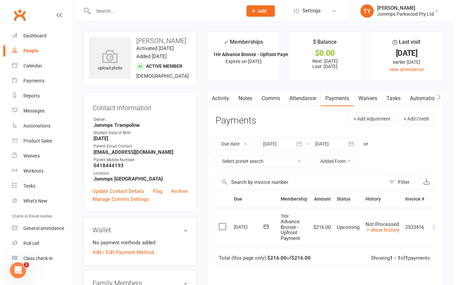
scroll to position [0, 9]
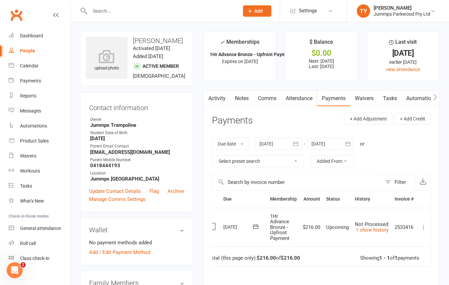
click at [423, 228] on icon at bounding box center [423, 227] width 7 height 7
click at [401, 255] on link "Mark as Paid (POS)" at bounding box center [394, 253] width 66 height 13
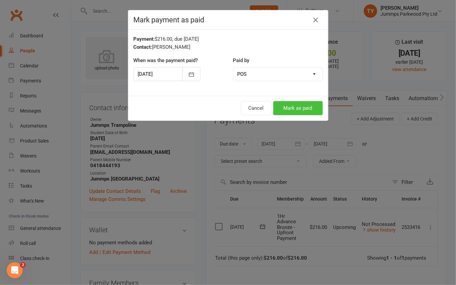
click at [302, 110] on button "Mark as paid" at bounding box center [297, 108] width 49 height 14
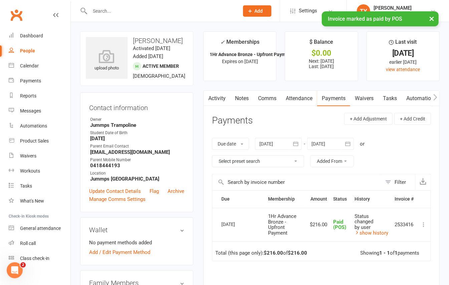
scroll to position [0, 0]
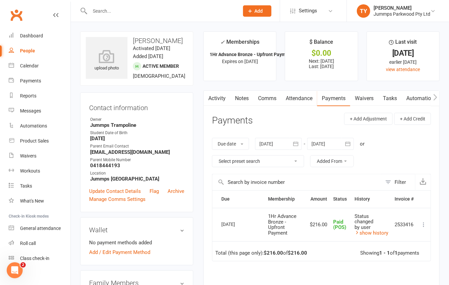
click at [101, 13] on input "text" at bounding box center [161, 10] width 147 height 9
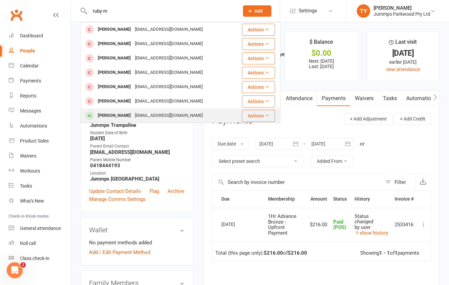
type input "ruby m"
click at [152, 116] on div "skyeblue1106@gmail.com" at bounding box center [169, 116] width 72 height 10
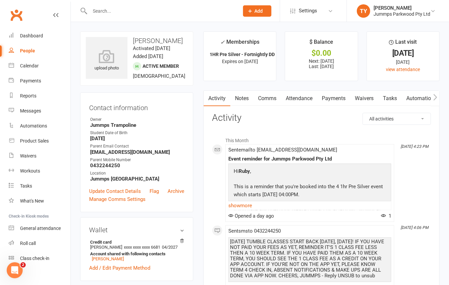
click at [301, 99] on link "Attendance" at bounding box center [299, 98] width 36 height 15
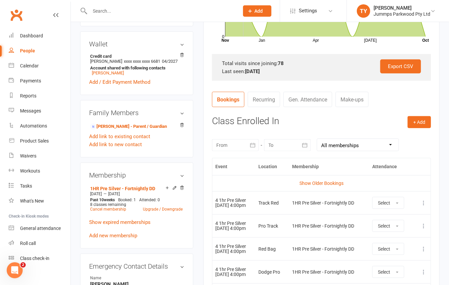
scroll to position [189, 0]
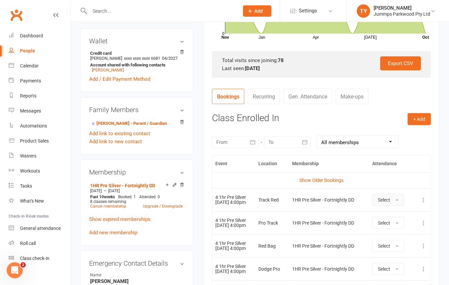
click at [395, 200] on button "Select" at bounding box center [388, 200] width 32 height 12
click at [393, 218] on span "Attended" at bounding box center [388, 215] width 20 height 6
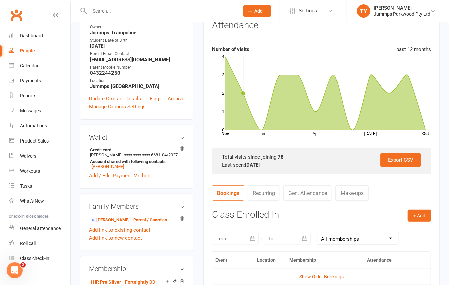
scroll to position [0, 0]
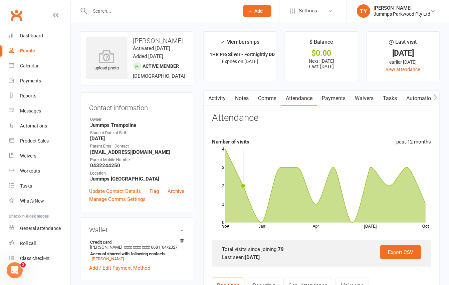
click at [338, 98] on link "Payments" at bounding box center [333, 98] width 33 height 15
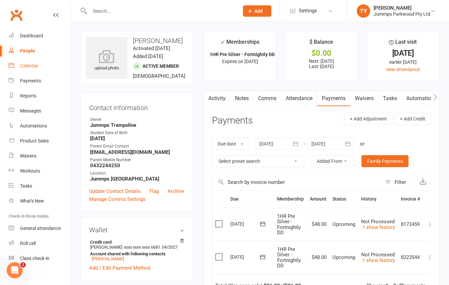
click at [22, 64] on div "Calendar" at bounding box center [29, 65] width 19 height 5
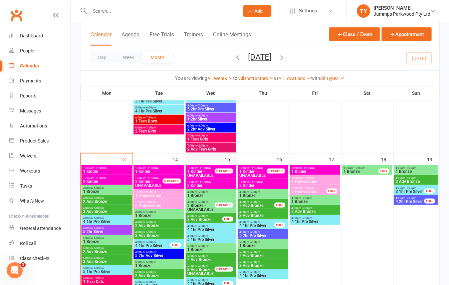
scroll to position [222, 0]
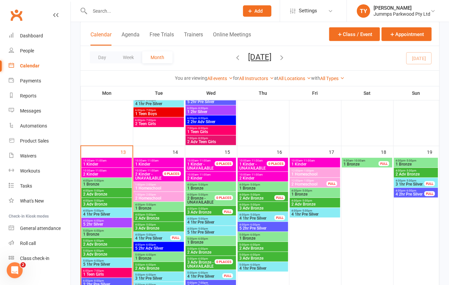
click at [137, 11] on input "text" at bounding box center [161, 10] width 147 height 9
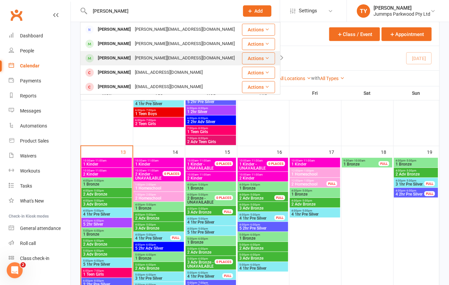
type input "vesco"
click at [123, 56] on div "Francesca Vesco" at bounding box center [114, 58] width 37 height 10
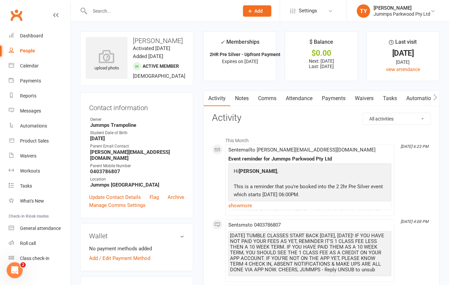
click at [333, 96] on link "Payments" at bounding box center [333, 98] width 33 height 15
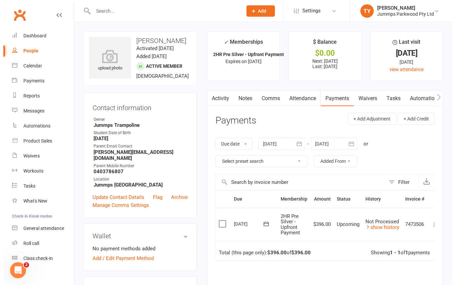
scroll to position [0, 9]
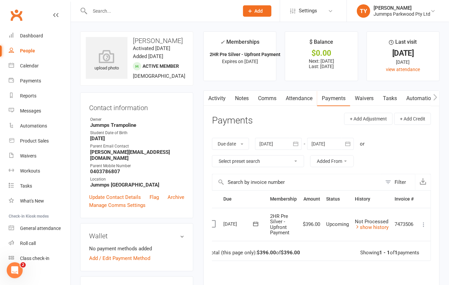
click at [422, 226] on icon at bounding box center [423, 224] width 7 height 7
click at [407, 265] on link "Mark as Paid (Other)" at bounding box center [394, 264] width 66 height 13
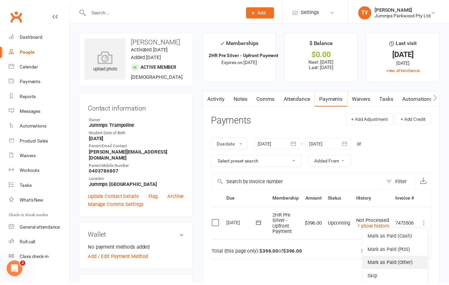
scroll to position [0, 5]
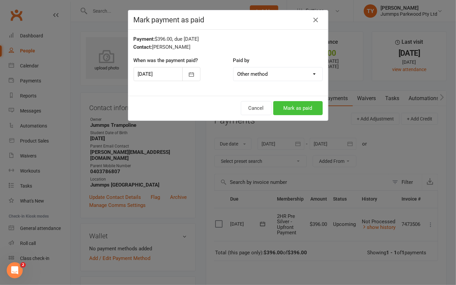
click at [297, 108] on button "Mark as paid" at bounding box center [297, 108] width 49 height 14
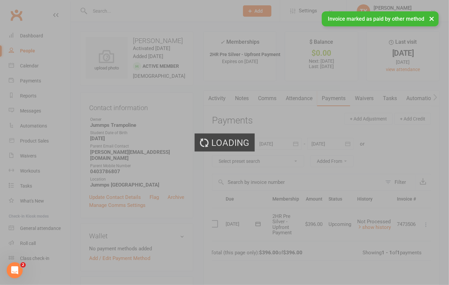
scroll to position [0, 0]
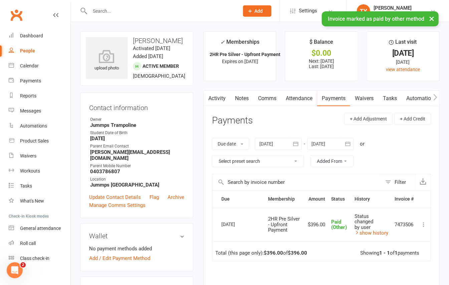
click at [433, 95] on icon "button" at bounding box center [435, 97] width 4 height 7
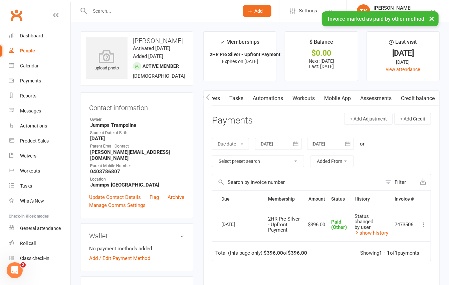
click at [413, 97] on link "Credit balance" at bounding box center [417, 98] width 43 height 15
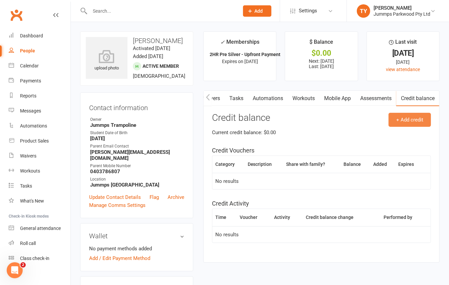
click at [404, 118] on button "+ Add credit" at bounding box center [410, 120] width 42 height 14
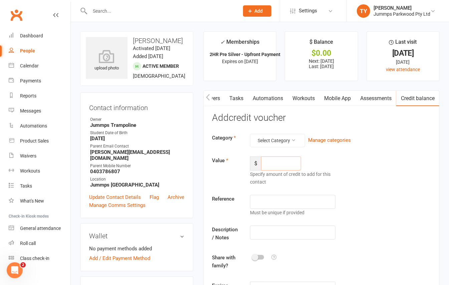
click at [270, 163] on input "number" at bounding box center [281, 164] width 40 height 14
type input "44"
click at [287, 140] on button "Select Category" at bounding box center [277, 140] width 55 height 13
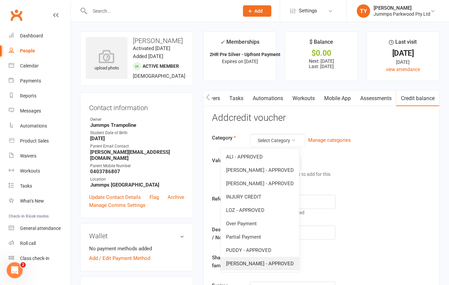
click at [267, 266] on link "[PERSON_NAME] - APPROVED" at bounding box center [260, 263] width 78 height 13
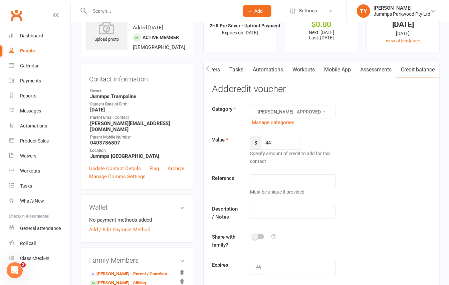
scroll to position [44, 0]
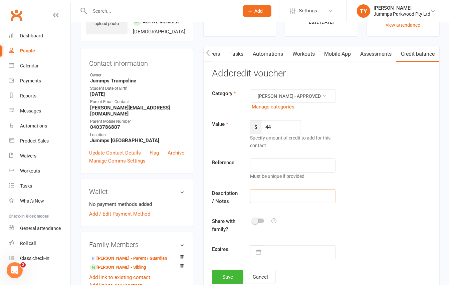
click at [267, 191] on input "text" at bounding box center [292, 196] width 85 height 14
type input "Monday over payment $44 public holiday t4 2025"
click at [228, 271] on button "Save" at bounding box center [227, 277] width 31 height 14
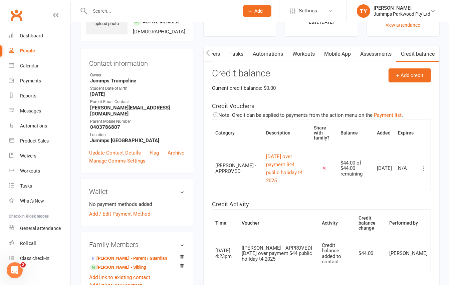
drag, startPoint x: 143, startPoint y: 7, endPoint x: 139, endPoint y: 7, distance: 4.0
click at [141, 7] on input "text" at bounding box center [161, 10] width 147 height 9
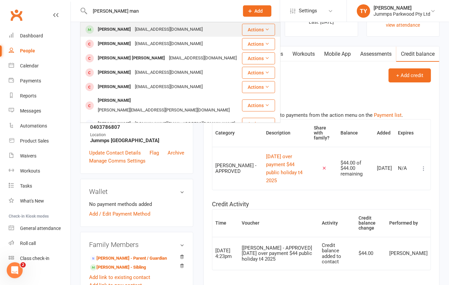
type input "arther man"
click at [113, 28] on div "Arthur Mansfield" at bounding box center [114, 30] width 37 height 10
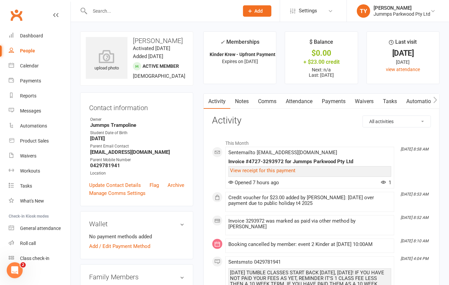
click at [331, 100] on link "Payments" at bounding box center [333, 101] width 33 height 15
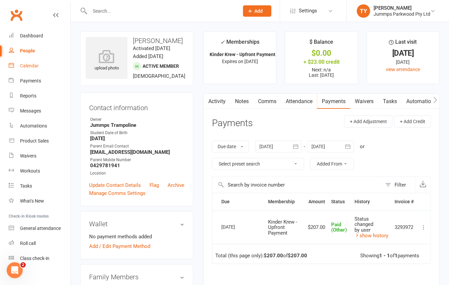
click at [38, 66] on div "Calendar" at bounding box center [29, 65] width 19 height 5
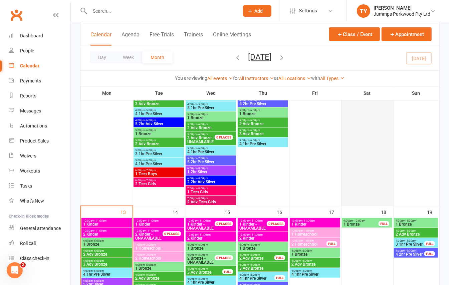
scroll to position [178, 0]
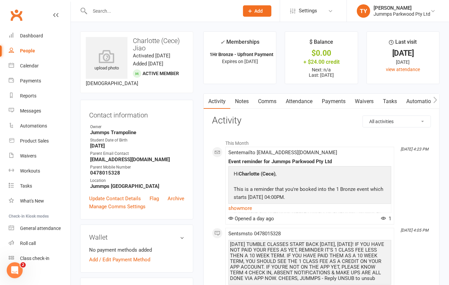
click at [311, 101] on link "Attendance" at bounding box center [299, 101] width 36 height 15
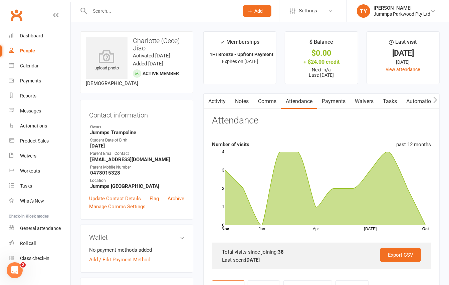
click at [214, 99] on link "Activity" at bounding box center [217, 101] width 27 height 15
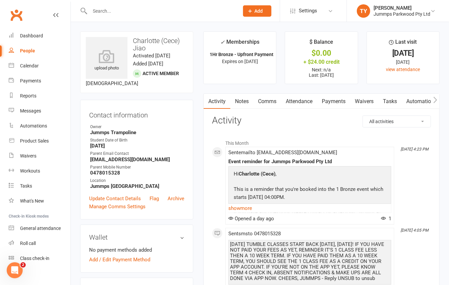
scroll to position [44, 0]
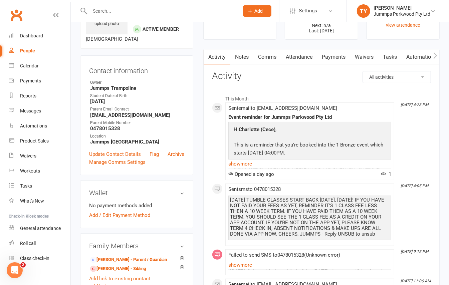
click at [310, 57] on link "Attendance" at bounding box center [299, 56] width 36 height 15
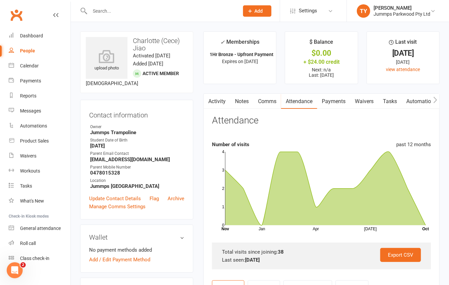
click at [334, 105] on link "Payments" at bounding box center [333, 101] width 33 height 15
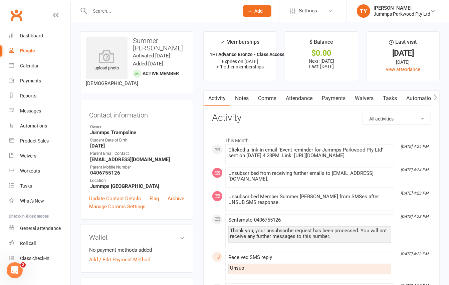
click at [332, 100] on link "Payments" at bounding box center [333, 98] width 33 height 15
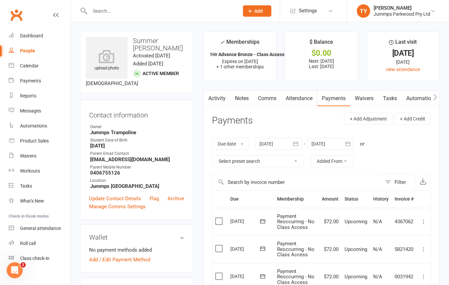
click at [296, 95] on link "Attendance" at bounding box center [299, 98] width 36 height 15
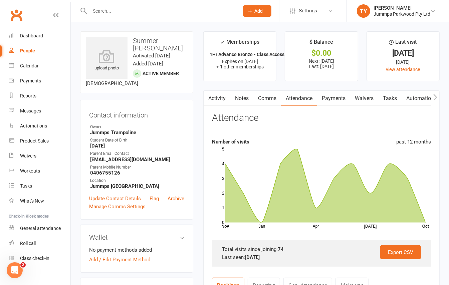
click at [210, 99] on button "button" at bounding box center [208, 98] width 8 height 15
click at [338, 96] on link "Payments" at bounding box center [333, 98] width 33 height 15
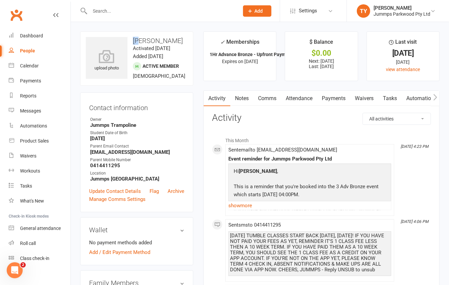
drag, startPoint x: 134, startPoint y: 38, endPoint x: 138, endPoint y: 40, distance: 5.4
click at [138, 40] on h3 "[PERSON_NAME]" at bounding box center [137, 40] width 102 height 7
click at [143, 36] on div "upload photo [PERSON_NAME] Activated [DATE] Added [DATE] Active member [DEMOGRA…" at bounding box center [136, 58] width 113 height 54
click at [143, 52] on div "upload photo [PERSON_NAME] Activated [DATE] Added [DATE] Active member [DEMOGRA…" at bounding box center [136, 58] width 113 height 54
click at [341, 99] on link "Payments" at bounding box center [333, 98] width 33 height 15
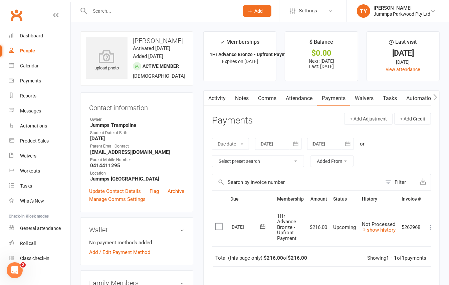
click at [217, 98] on link "Activity" at bounding box center [217, 98] width 27 height 15
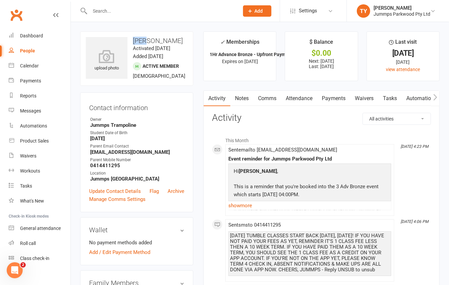
drag, startPoint x: 134, startPoint y: 40, endPoint x: 142, endPoint y: 41, distance: 7.7
click at [142, 41] on h3 "[PERSON_NAME]" at bounding box center [137, 40] width 102 height 7
click at [142, 41] on h3 "eli De Jager" at bounding box center [137, 40] width 102 height 7
click at [135, 38] on h3 "eli De Jager" at bounding box center [137, 40] width 102 height 7
click at [145, 47] on time "Activated 18 January, 2024" at bounding box center [151, 48] width 37 height 6
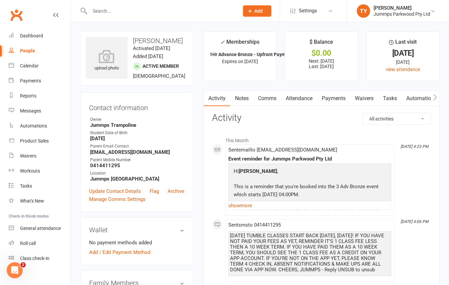
click at [139, 39] on h3 "eli De Jager" at bounding box center [137, 40] width 102 height 7
drag, startPoint x: 139, startPoint y: 39, endPoint x: 128, endPoint y: 38, distance: 11.4
click at [128, 38] on h3 "eli De Jager" at bounding box center [137, 40] width 102 height 7
drag, startPoint x: 132, startPoint y: 43, endPoint x: 143, endPoint y: 43, distance: 11.4
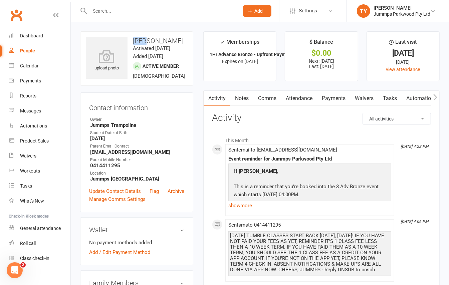
click at [143, 43] on h3 "eli De Jager" at bounding box center [137, 40] width 102 height 7
drag, startPoint x: 140, startPoint y: 39, endPoint x: 129, endPoint y: 38, distance: 11.4
click at [130, 38] on h3 "eli De Jager" at bounding box center [137, 40] width 102 height 7
click at [128, 37] on h3 "eli De Jager" at bounding box center [137, 40] width 102 height 7
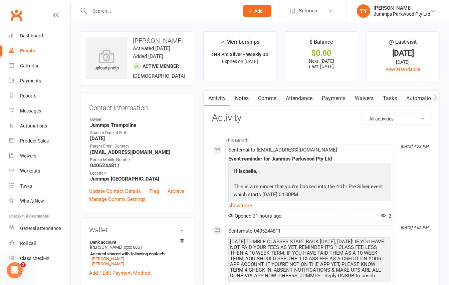
click at [298, 99] on link "Attendance" at bounding box center [299, 98] width 36 height 15
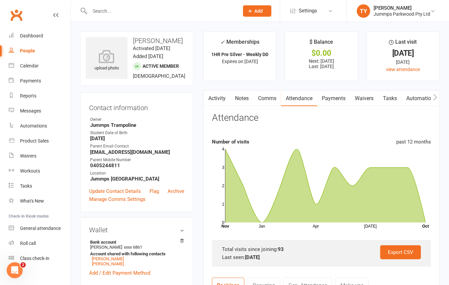
click at [335, 99] on link "Payments" at bounding box center [333, 98] width 33 height 15
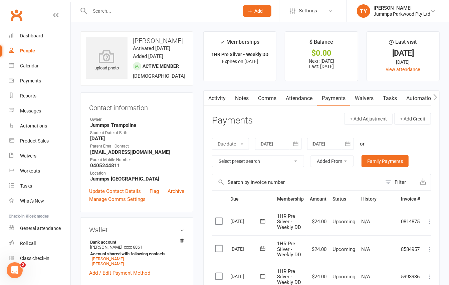
click at [214, 99] on link "Activity" at bounding box center [217, 98] width 27 height 15
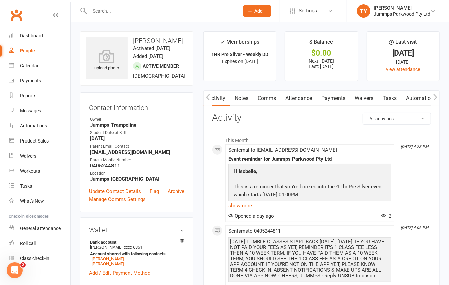
click at [331, 93] on link "Payments" at bounding box center [333, 98] width 33 height 15
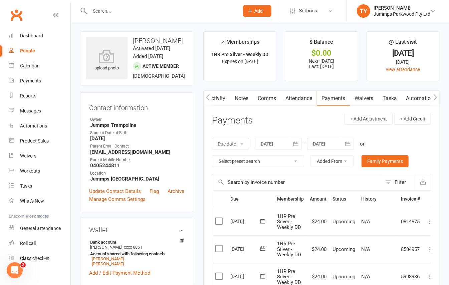
click at [207, 97] on icon "button" at bounding box center [208, 97] width 4 height 6
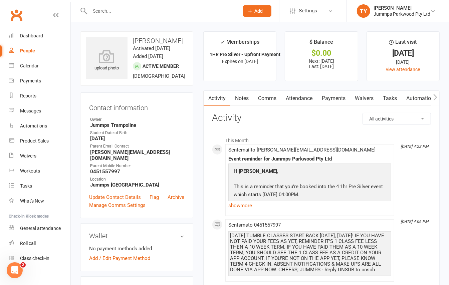
click at [339, 98] on link "Payments" at bounding box center [333, 98] width 33 height 15
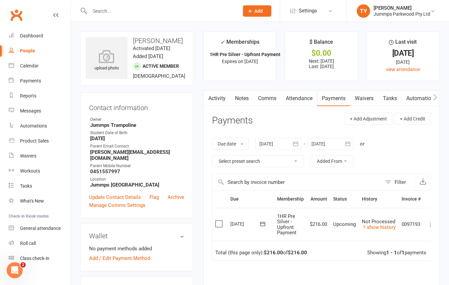
click at [302, 97] on link "Attendance" at bounding box center [299, 98] width 36 height 15
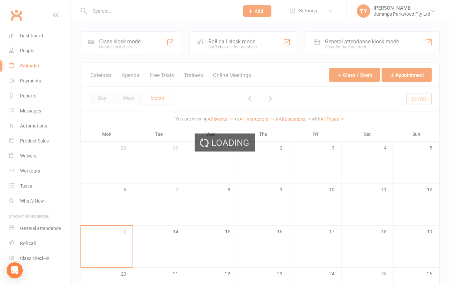
click at [104, 10] on div "Loading" at bounding box center [224, 142] width 449 height 285
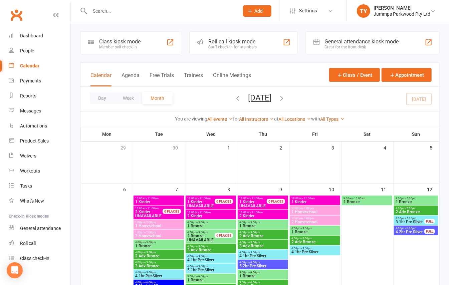
click at [101, 11] on input "text" at bounding box center [161, 10] width 147 height 9
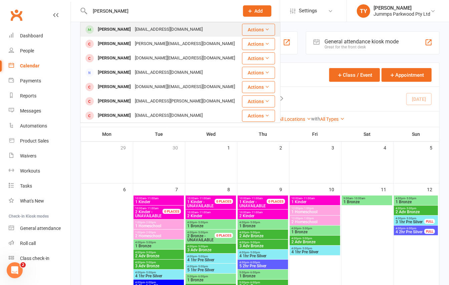
type input "[PERSON_NAME]"
click at [112, 31] on div "[PERSON_NAME]" at bounding box center [114, 30] width 37 height 10
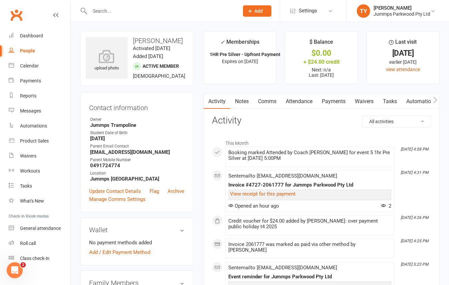
click at [435, 99] on icon "button" at bounding box center [435, 99] width 4 height 7
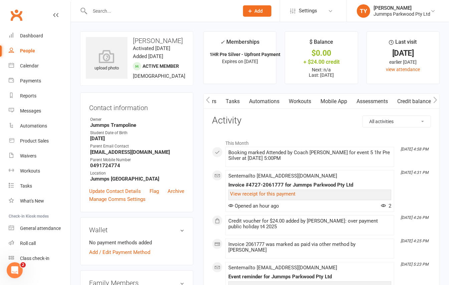
scroll to position [0, 158]
click at [435, 99] on icon "button" at bounding box center [435, 99] width 4 height 7
click at [421, 100] on link "Credit balance" at bounding box center [417, 101] width 43 height 15
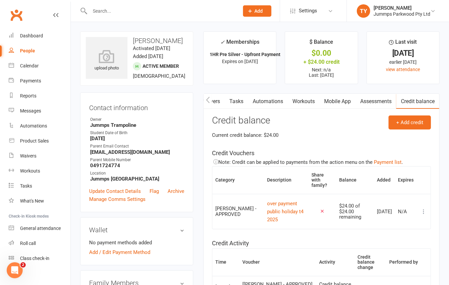
scroll to position [0, 0]
